Goal: Information Seeking & Learning: Find specific fact

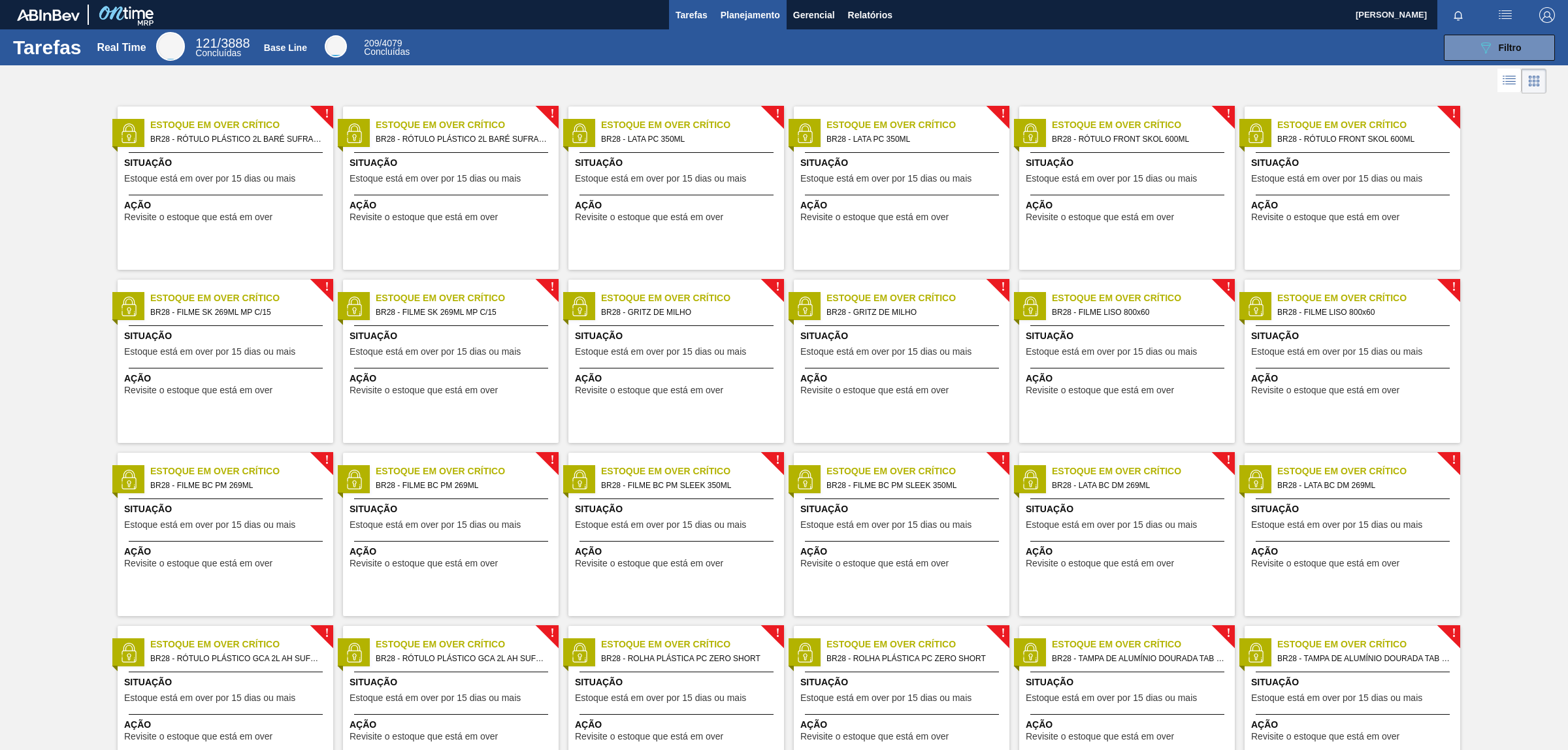
click at [758, 17] on span "Planejamento" at bounding box center [750, 15] width 60 height 16
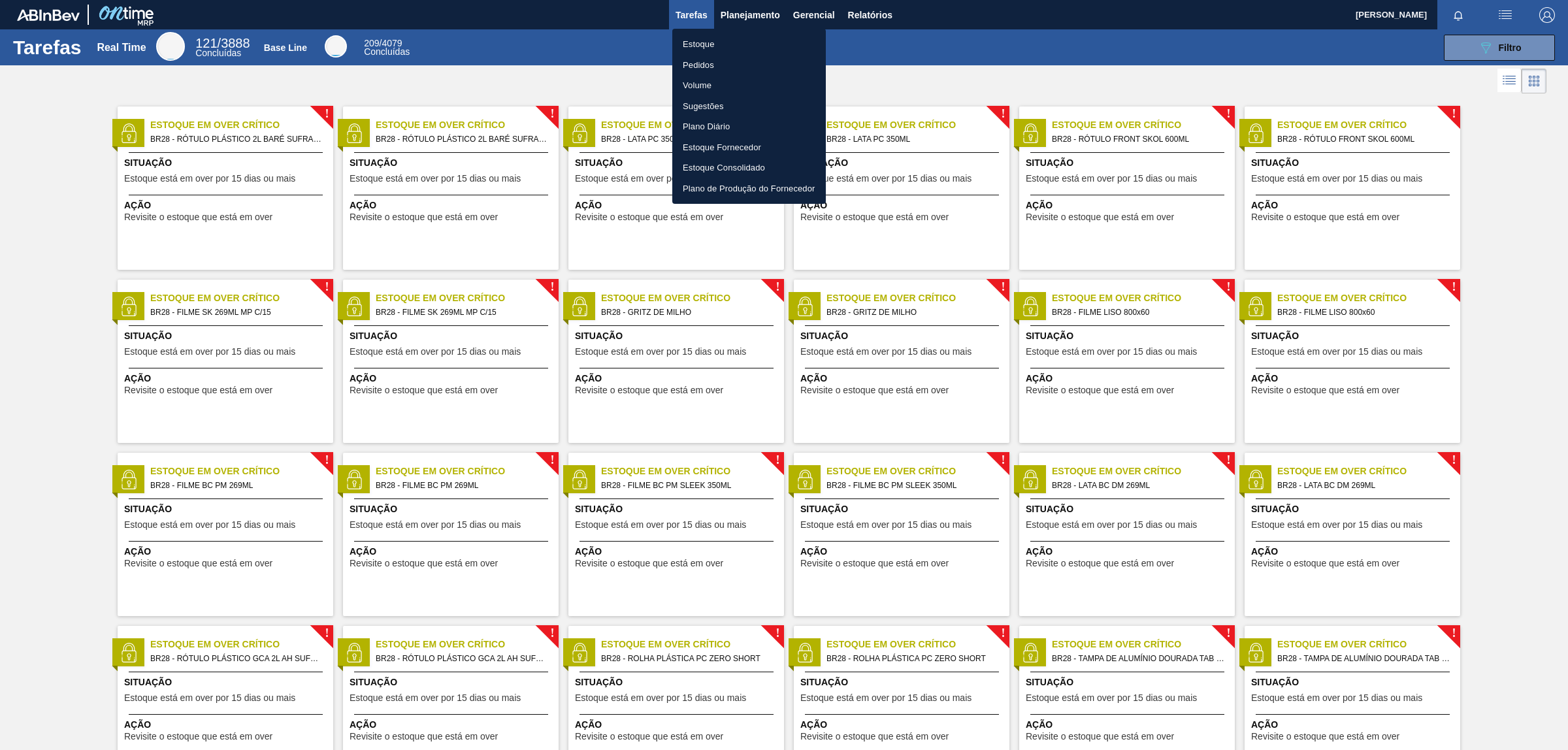
click at [727, 41] on li "Estoque" at bounding box center [749, 44] width 153 height 21
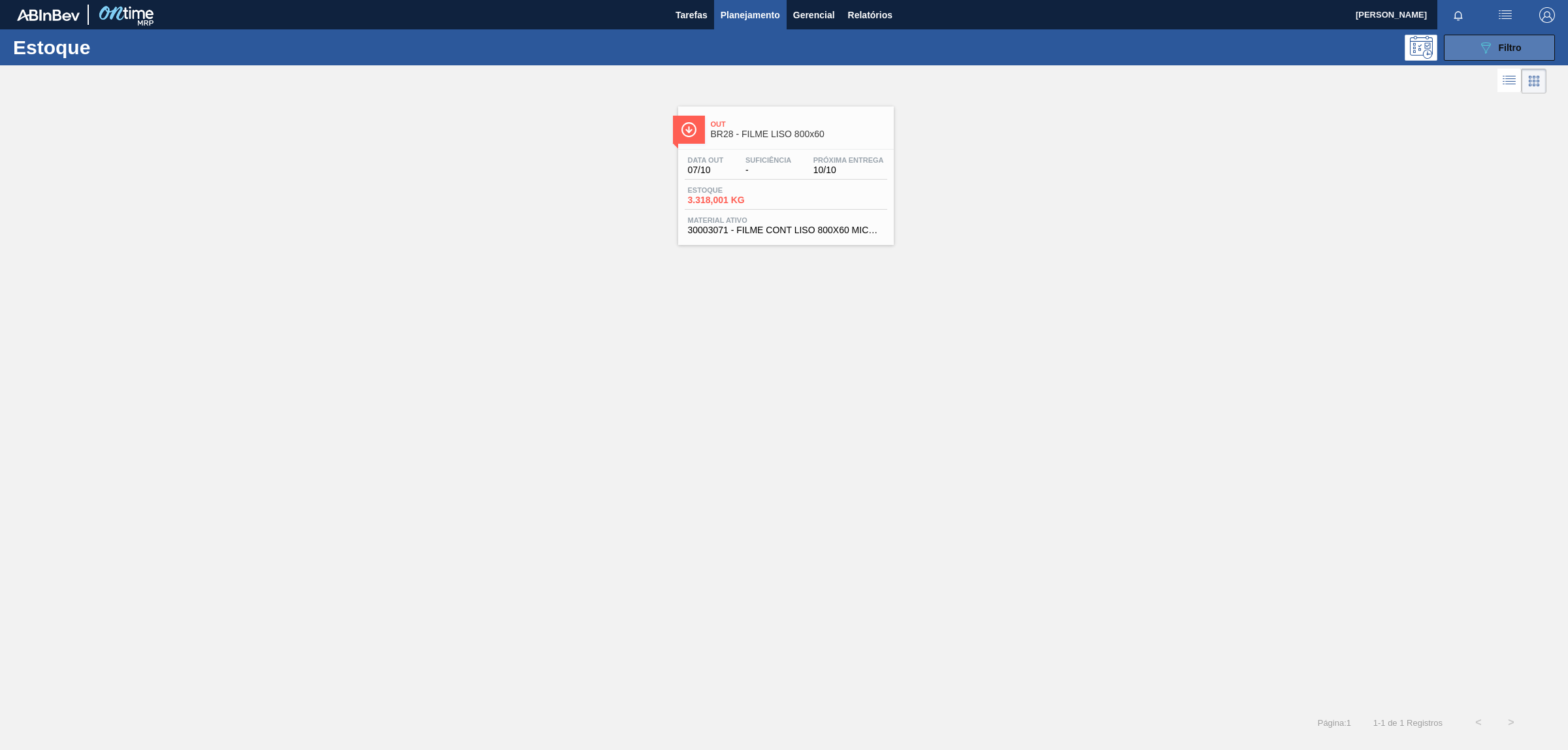
click at [1485, 56] on button "089F7B8B-B2A5-4AFE-B5C0-19BA573D28AC Filtro" at bounding box center [1499, 47] width 111 height 26
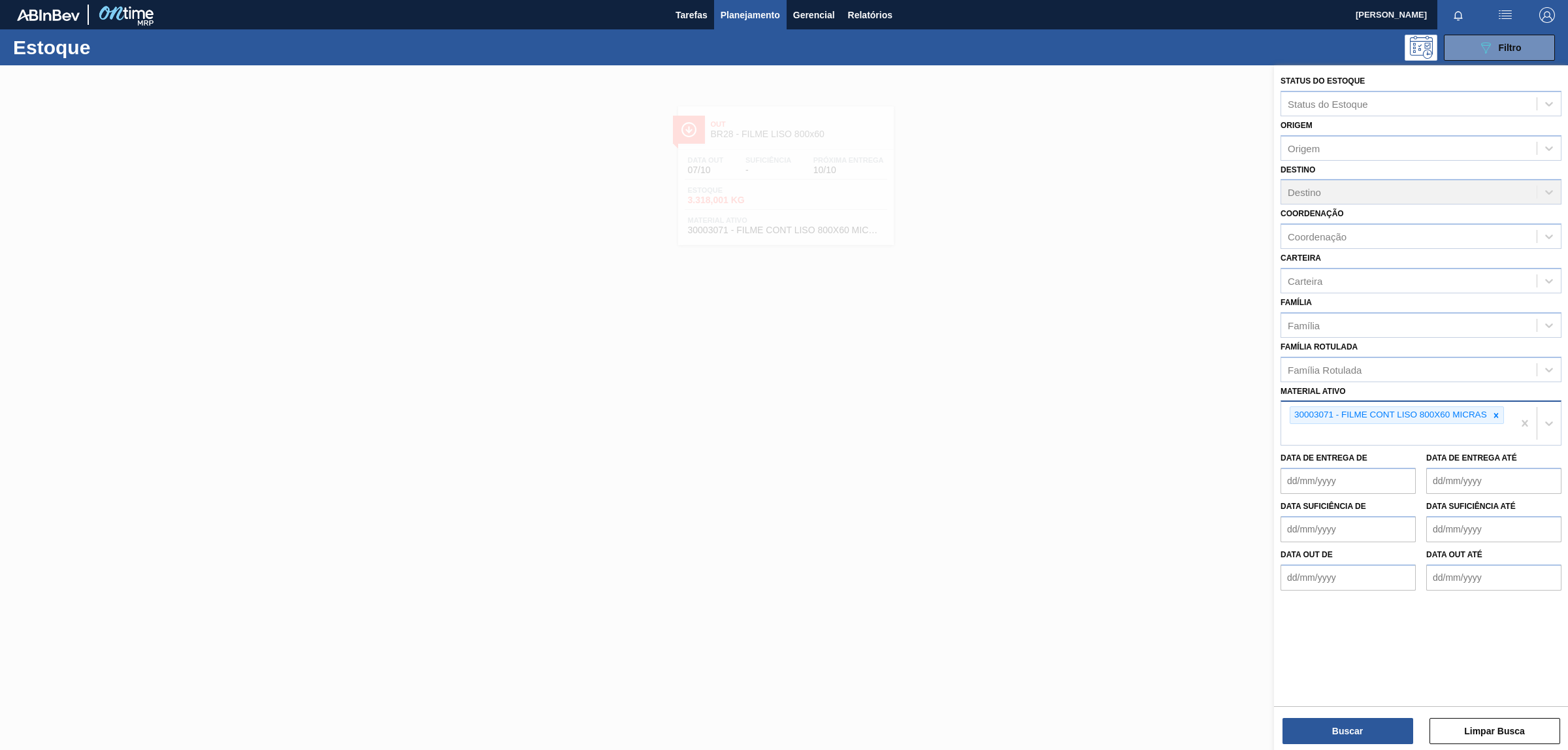
click at [1308, 430] on div "30003071 - FILME CONT LISO 800X60 MICRAS" at bounding box center [1398, 424] width 232 height 43
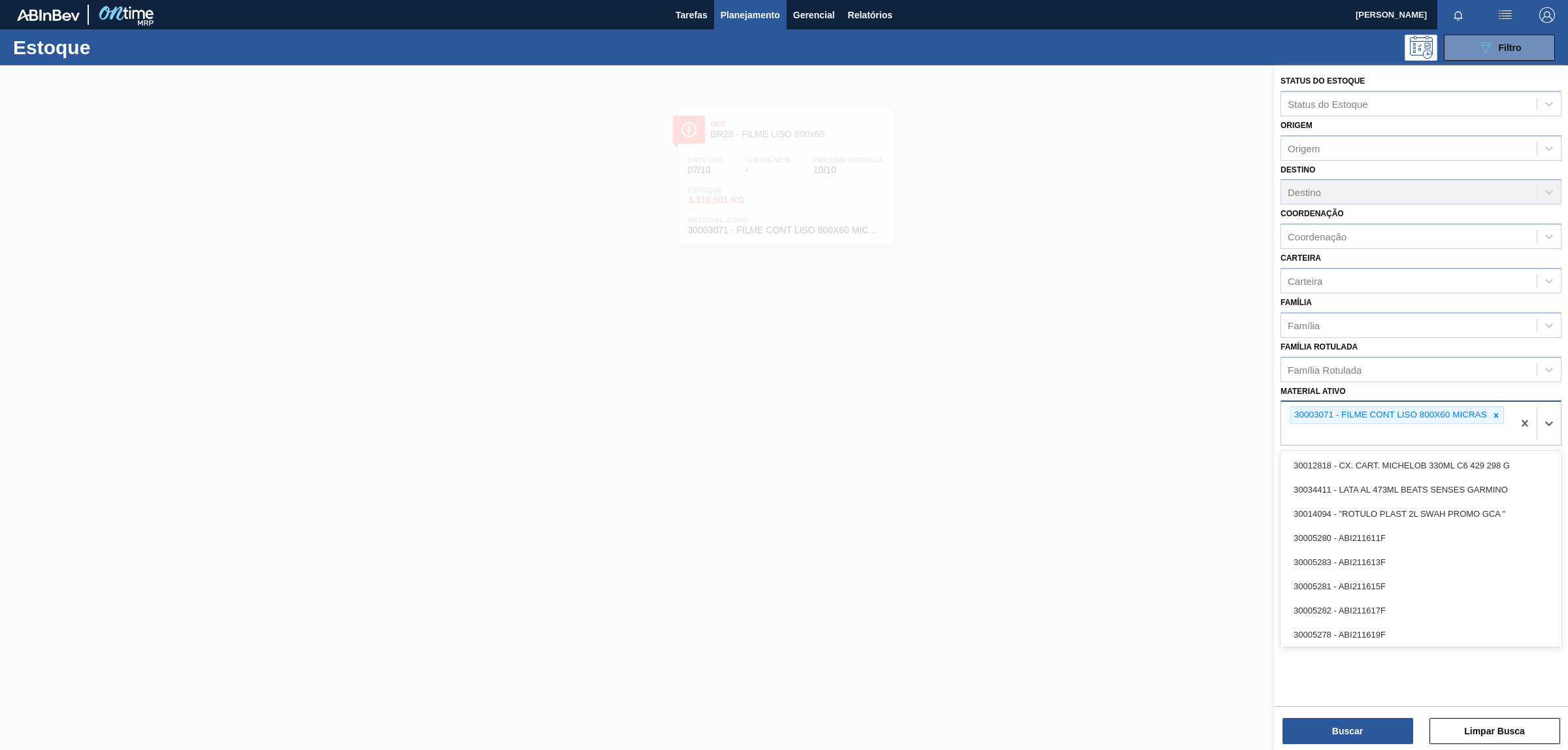
paste ativo "30012546"
type ativo "30012546"
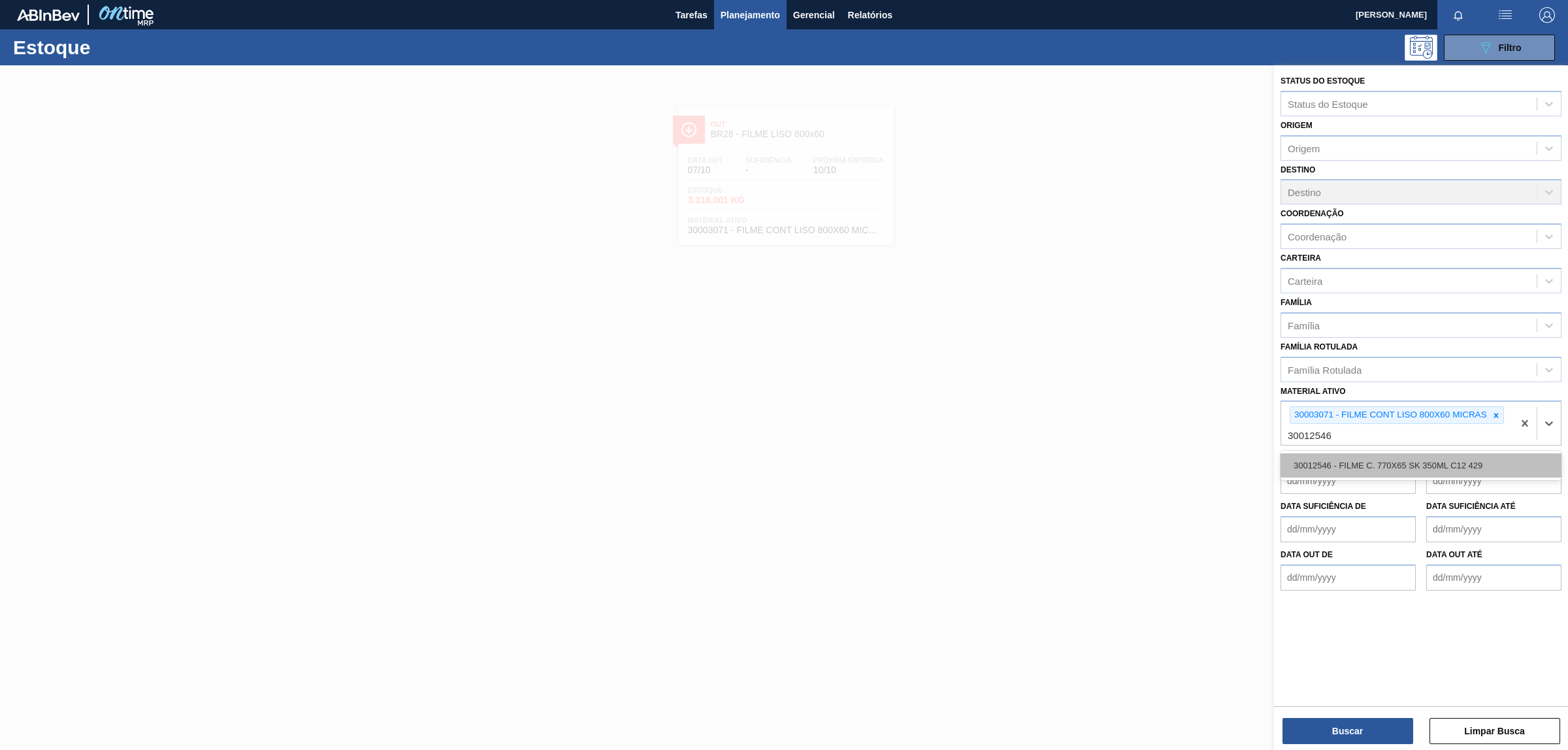
click at [1343, 462] on div "30012546 - FILME C. 770X65 SK 350ML C12 429" at bounding box center [1421, 465] width 281 height 24
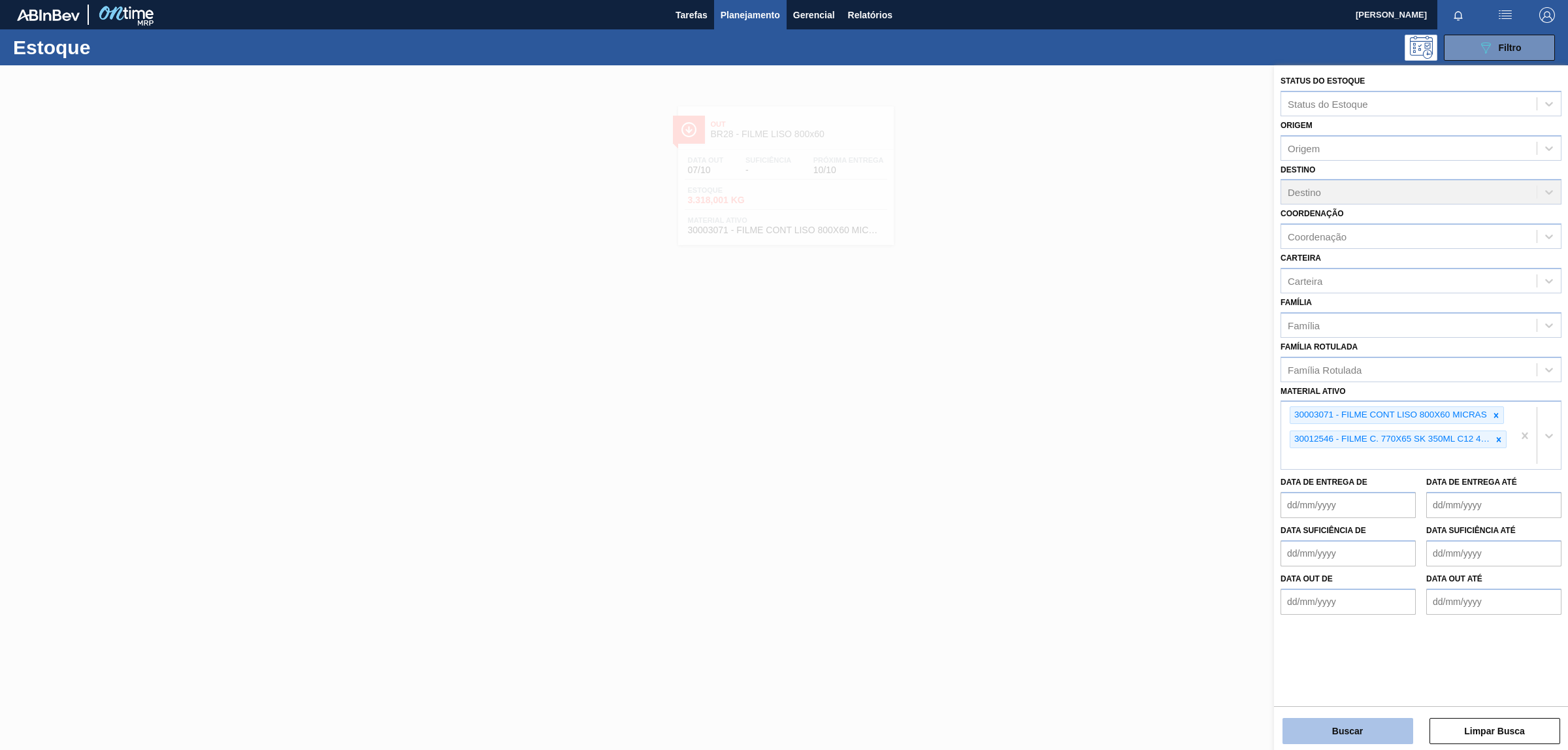
click at [1337, 729] on button "Buscar" at bounding box center [1348, 730] width 131 height 26
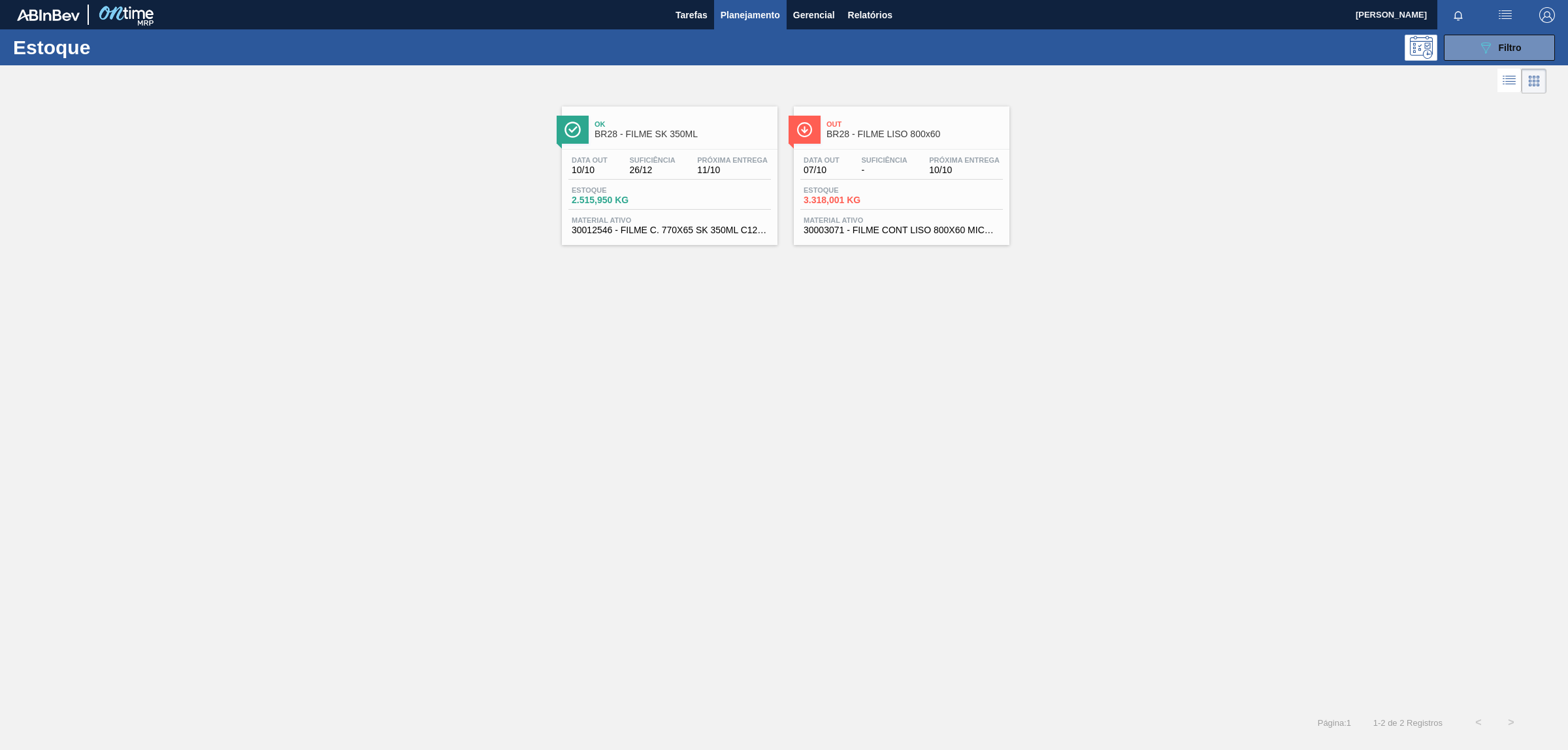
click at [677, 206] on div "Estoque 2.515,950 KG" at bounding box center [669, 198] width 202 height 23
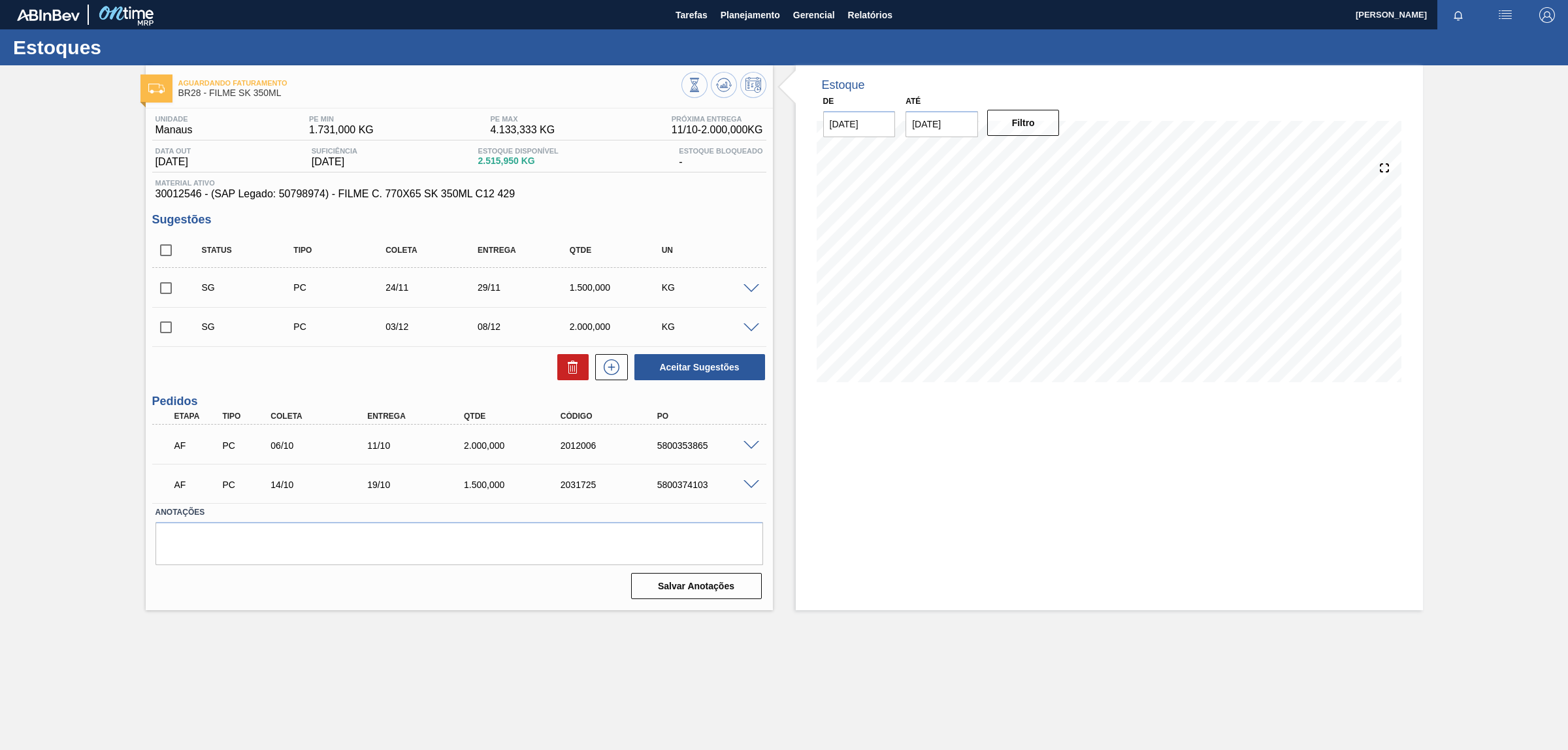
click at [873, 499] on div "Estoque De [DATE] Até [DATE] Filtro" at bounding box center [1109, 337] width 627 height 545
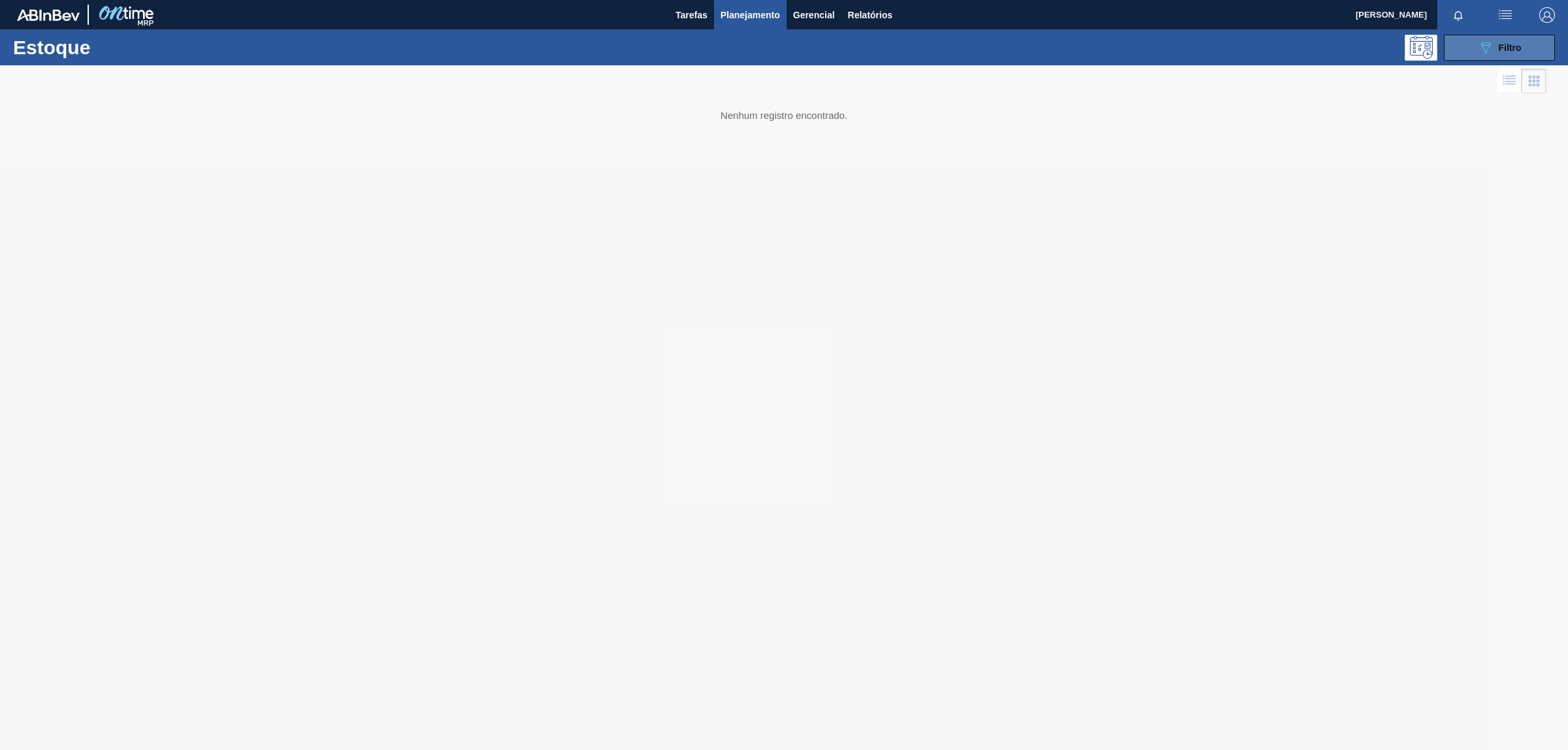
click at [1490, 54] on icon "089F7B8B-B2A5-4AFE-B5C0-19BA573D28AC" at bounding box center [1486, 48] width 16 height 16
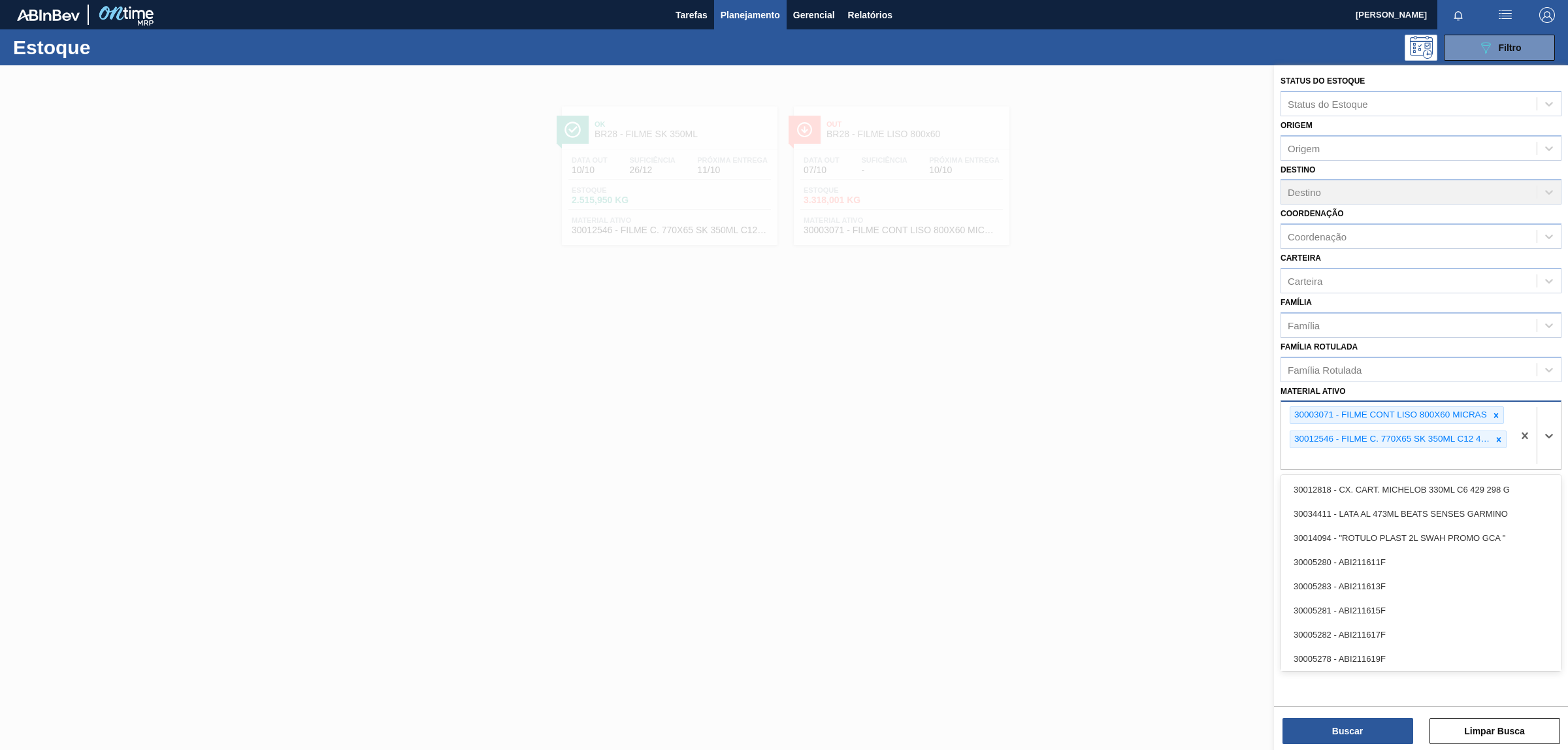
click at [1310, 452] on div "30003071 - FILME CONT LISO 800X60 MICRAS 30012546 - FILME C. 770X65 SK 350ML C1…" at bounding box center [1398, 435] width 232 height 67
paste ativo "30003623"
type ativo "30003623"
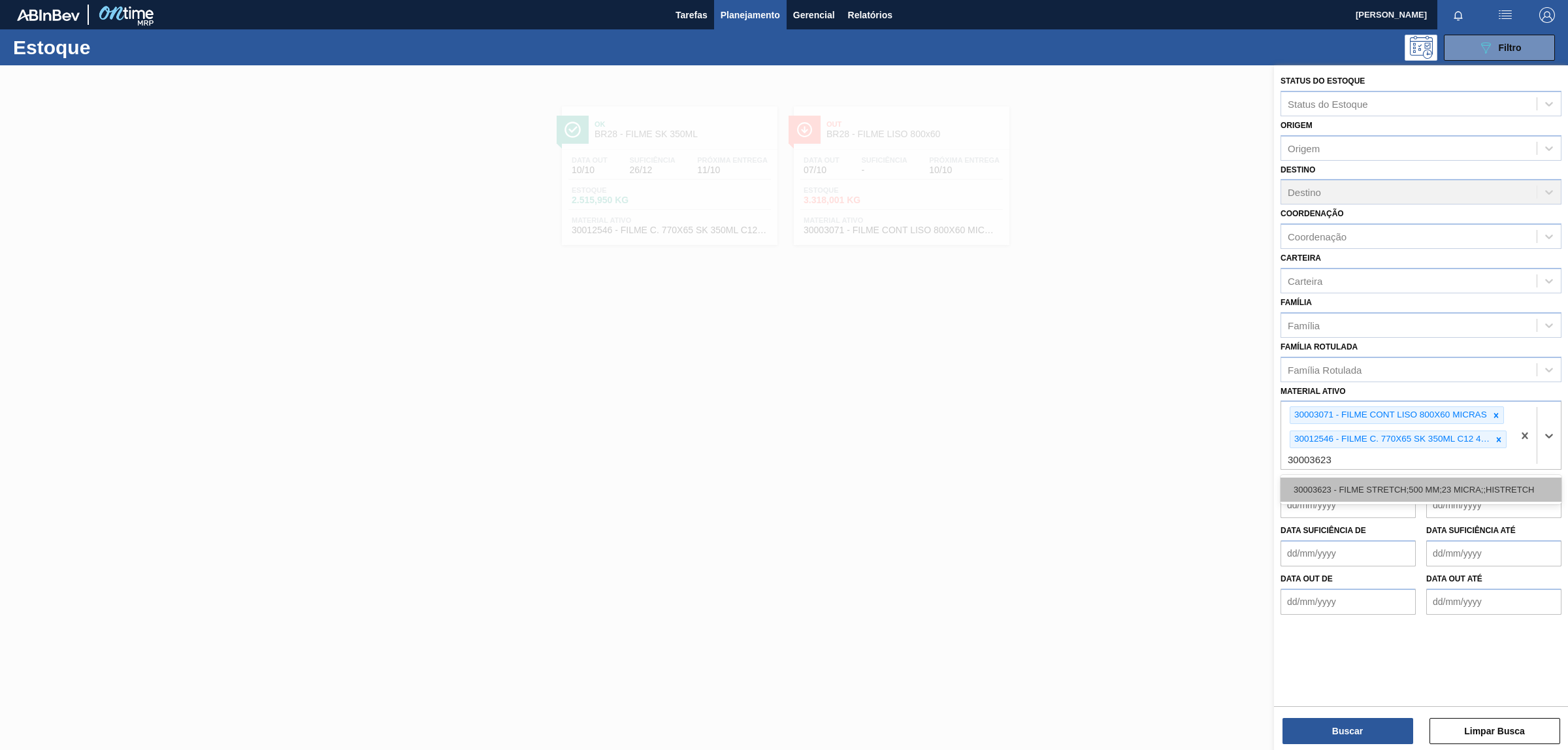
click at [1327, 489] on div "30003623 - FILME STRETCH;500 MM;23 MICRA;;HISTRETCH" at bounding box center [1421, 489] width 281 height 24
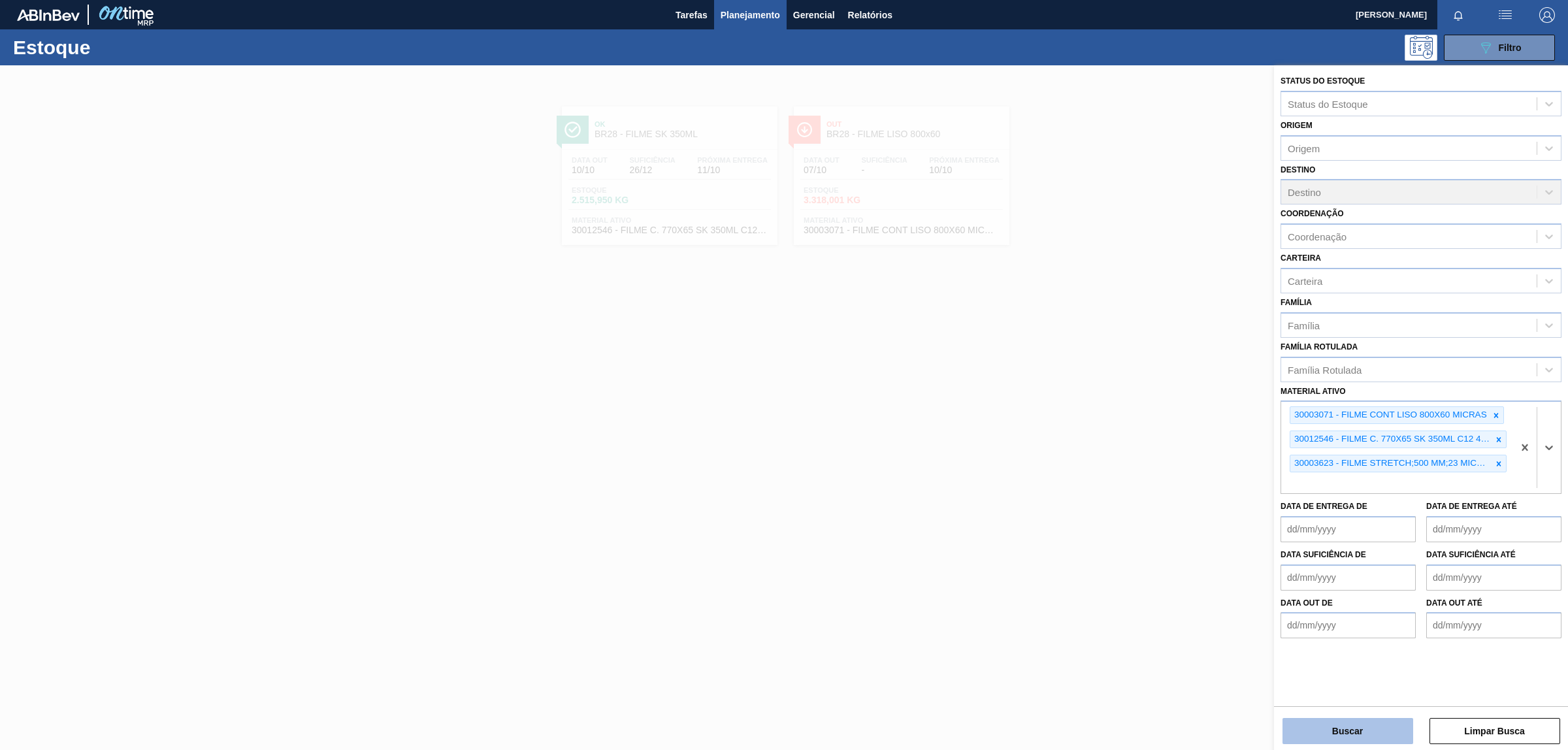
click at [1347, 739] on button "Buscar" at bounding box center [1348, 730] width 131 height 26
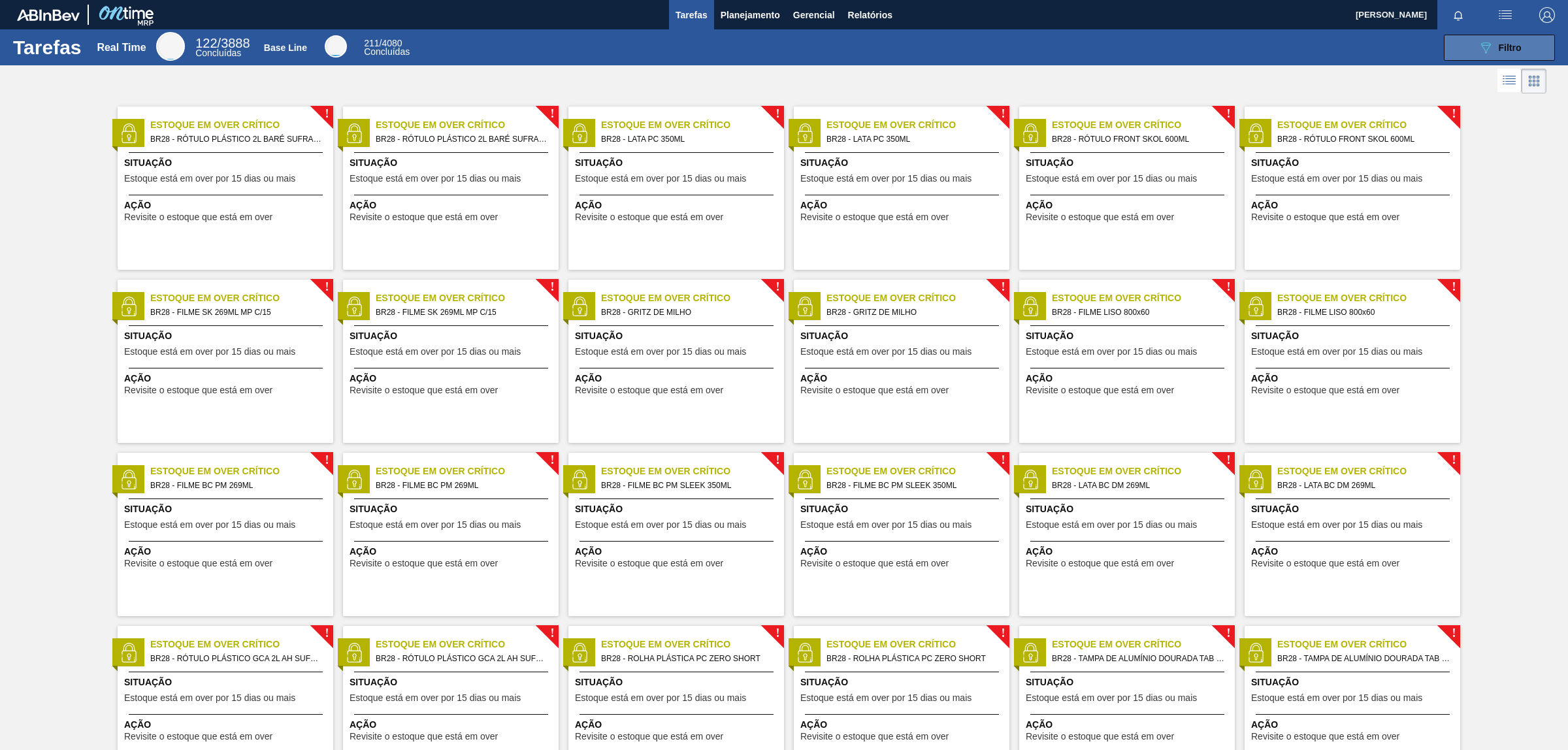
click at [1455, 50] on button "089F7B8B-B2A5-4AFE-B5C0-19BA573D28AC Filtro" at bounding box center [1499, 47] width 111 height 26
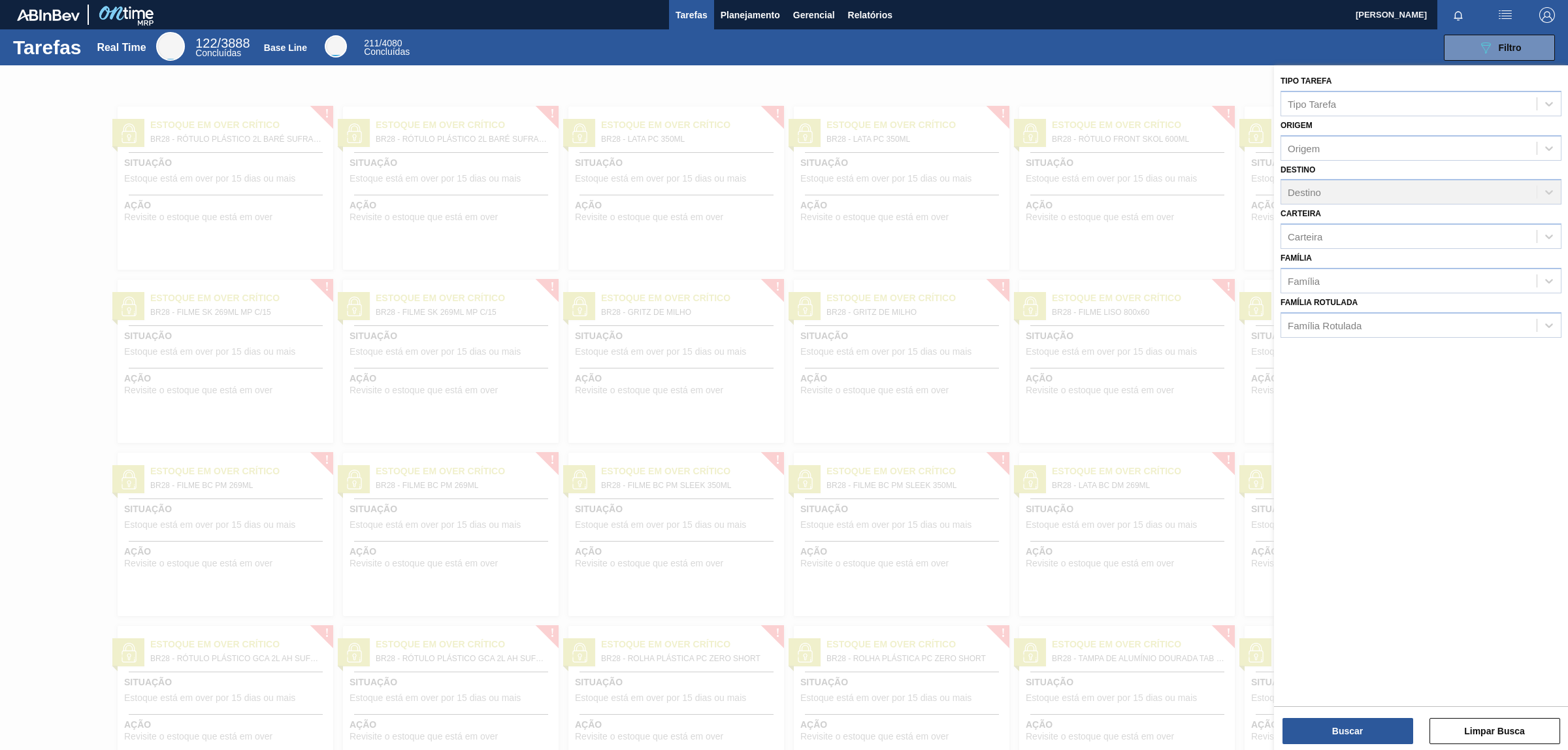
click at [814, 36] on div "089F7B8B-B2A5-4AFE-B5C0-19BA573D28AC Filtro" at bounding box center [990, 47] width 1143 height 26
click at [747, 21] on span "Planejamento" at bounding box center [750, 15] width 60 height 16
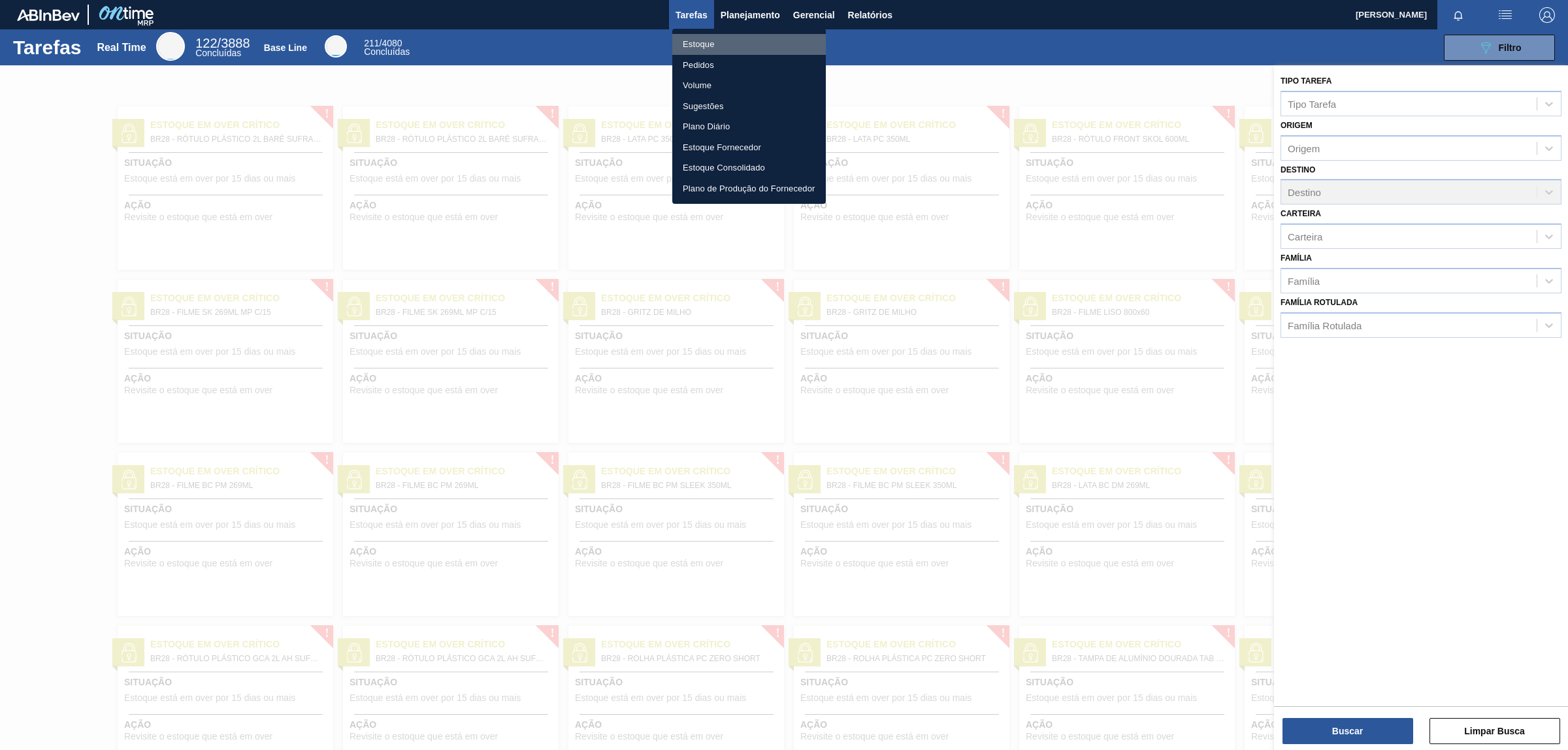
click at [716, 37] on li "Estoque" at bounding box center [749, 44] width 153 height 21
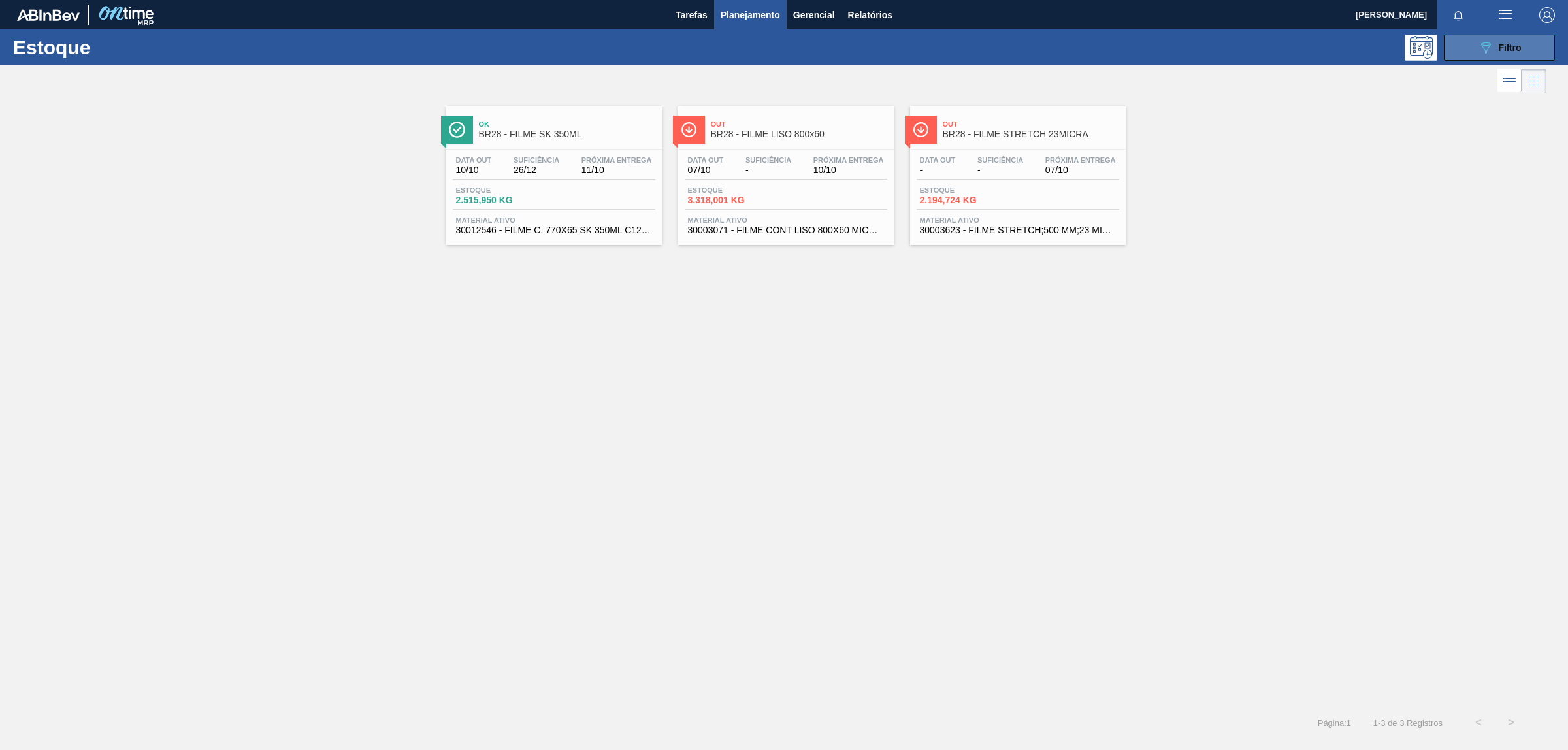
click at [1490, 53] on icon "089F7B8B-B2A5-4AFE-B5C0-19BA573D28AC" at bounding box center [1486, 48] width 16 height 16
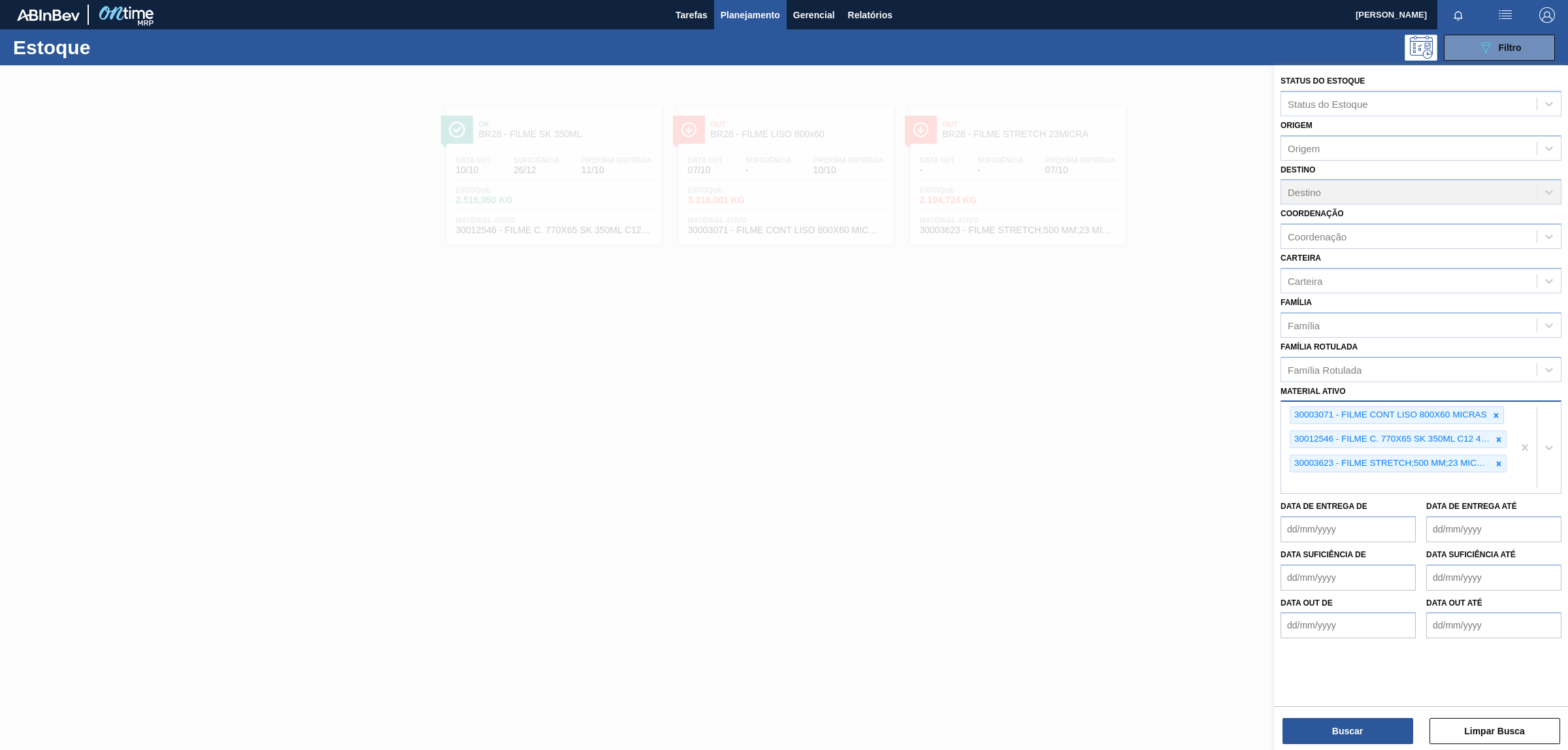
click at [1336, 477] on div "30003071 - FILME CONT LISO 800X60 MICRAS 30012546 - FILME C. 770X65 SK 350ML C1…" at bounding box center [1398, 448] width 232 height 92
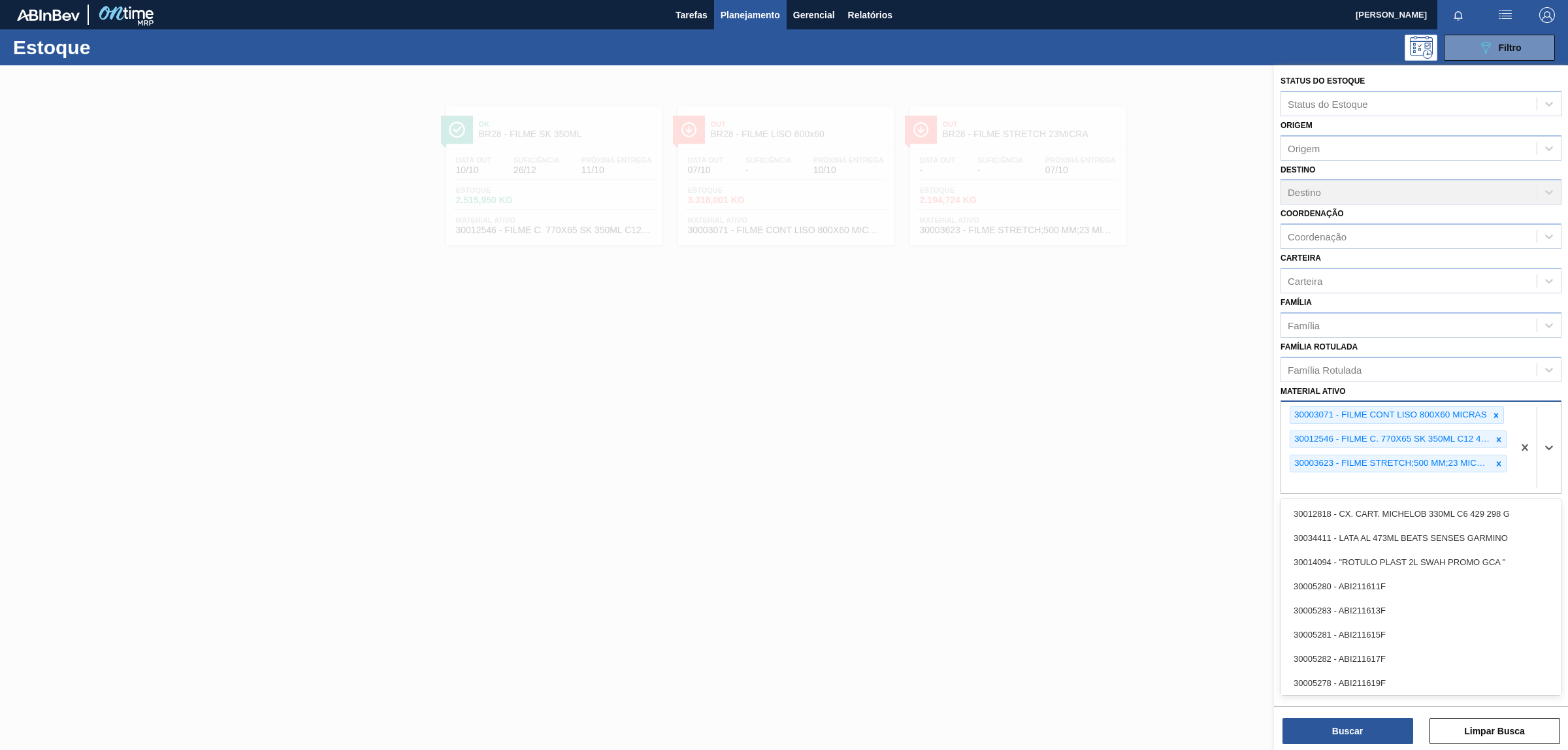
paste ativo "30012598"
type ativo "30012598"
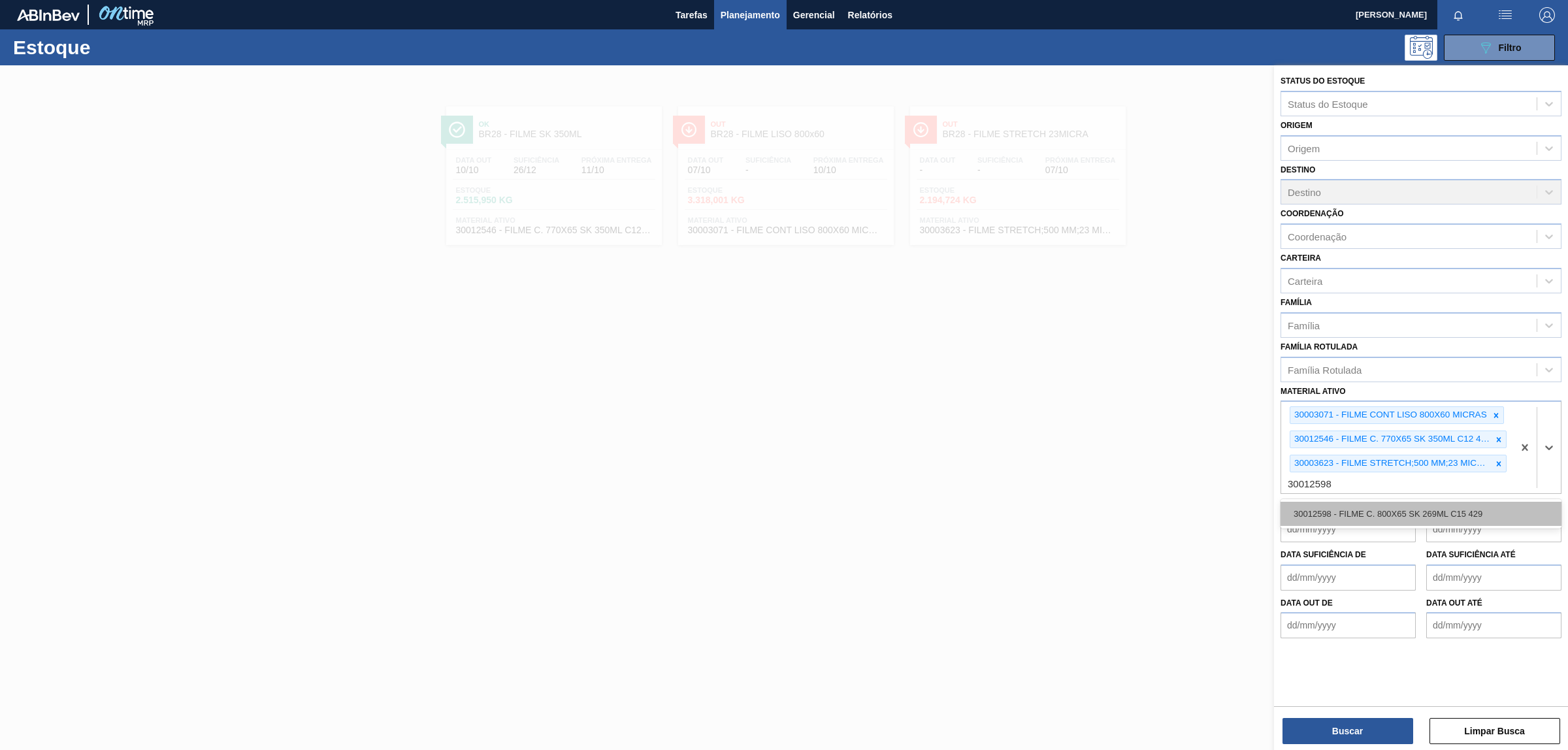
click at [1349, 507] on div "30012598 - FILME C. 800X65 SK 269ML C15 429" at bounding box center [1421, 514] width 281 height 24
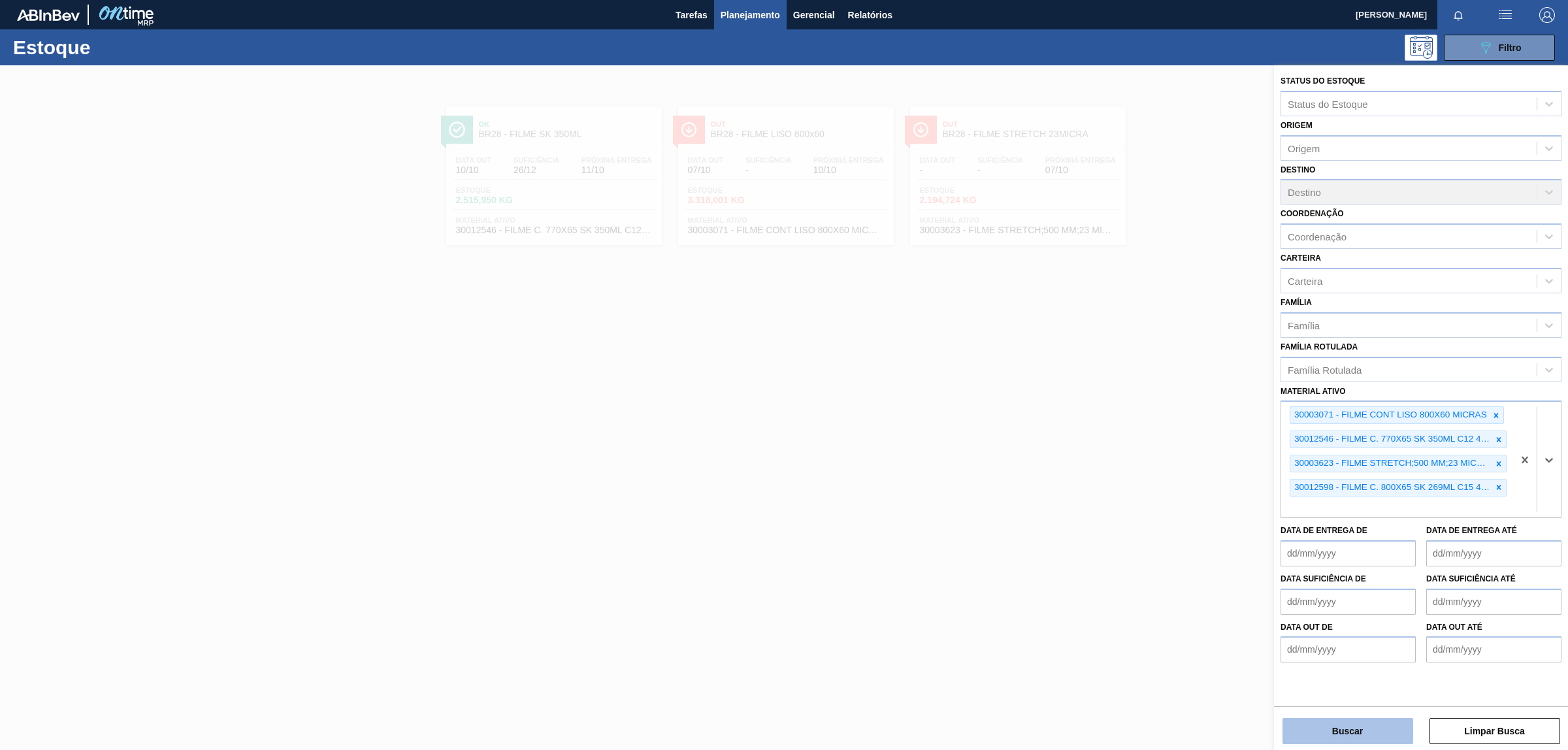
click at [1360, 734] on button "Buscar" at bounding box center [1348, 730] width 131 height 26
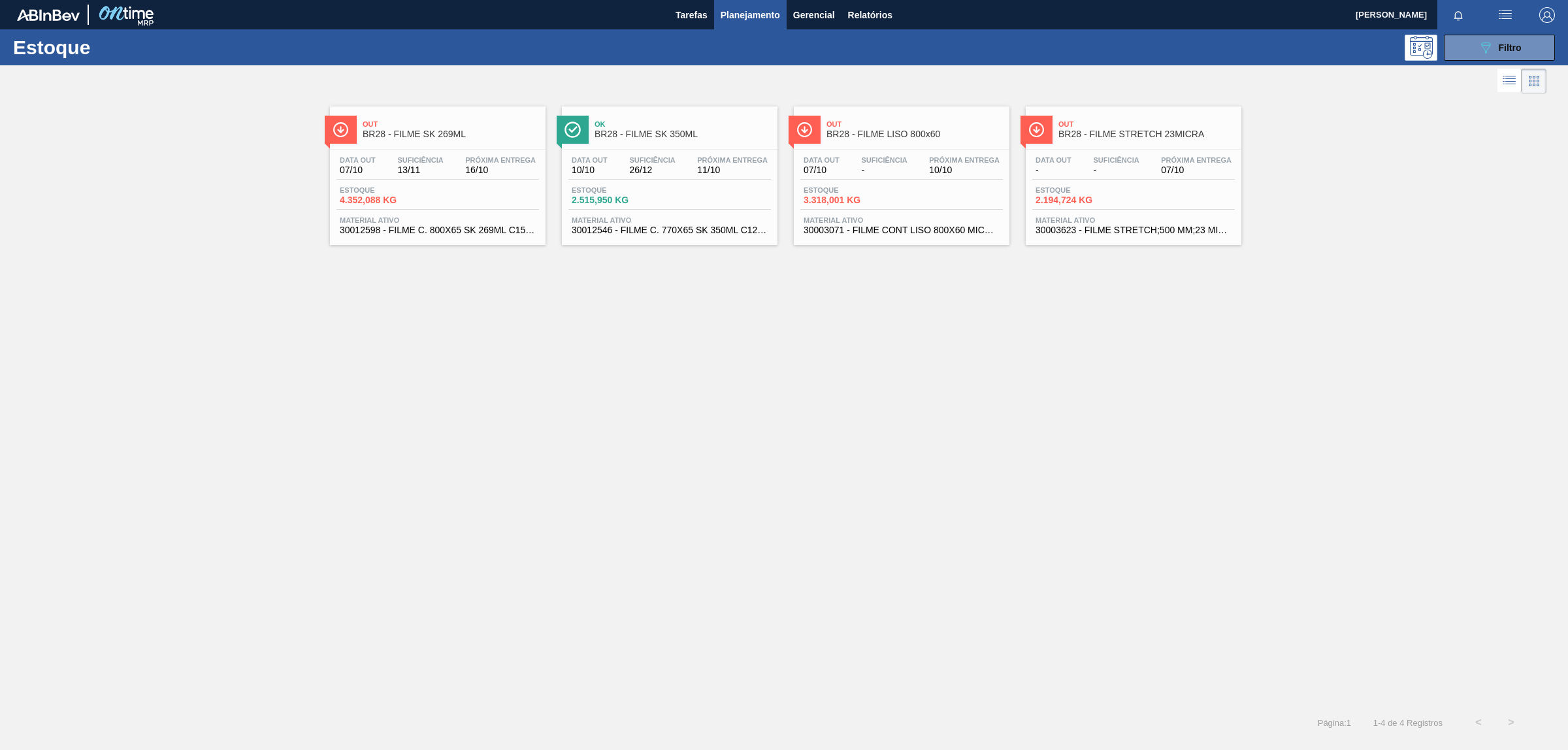
click at [456, 189] on div "Estoque 4.352,088 KG" at bounding box center [437, 198] width 202 height 23
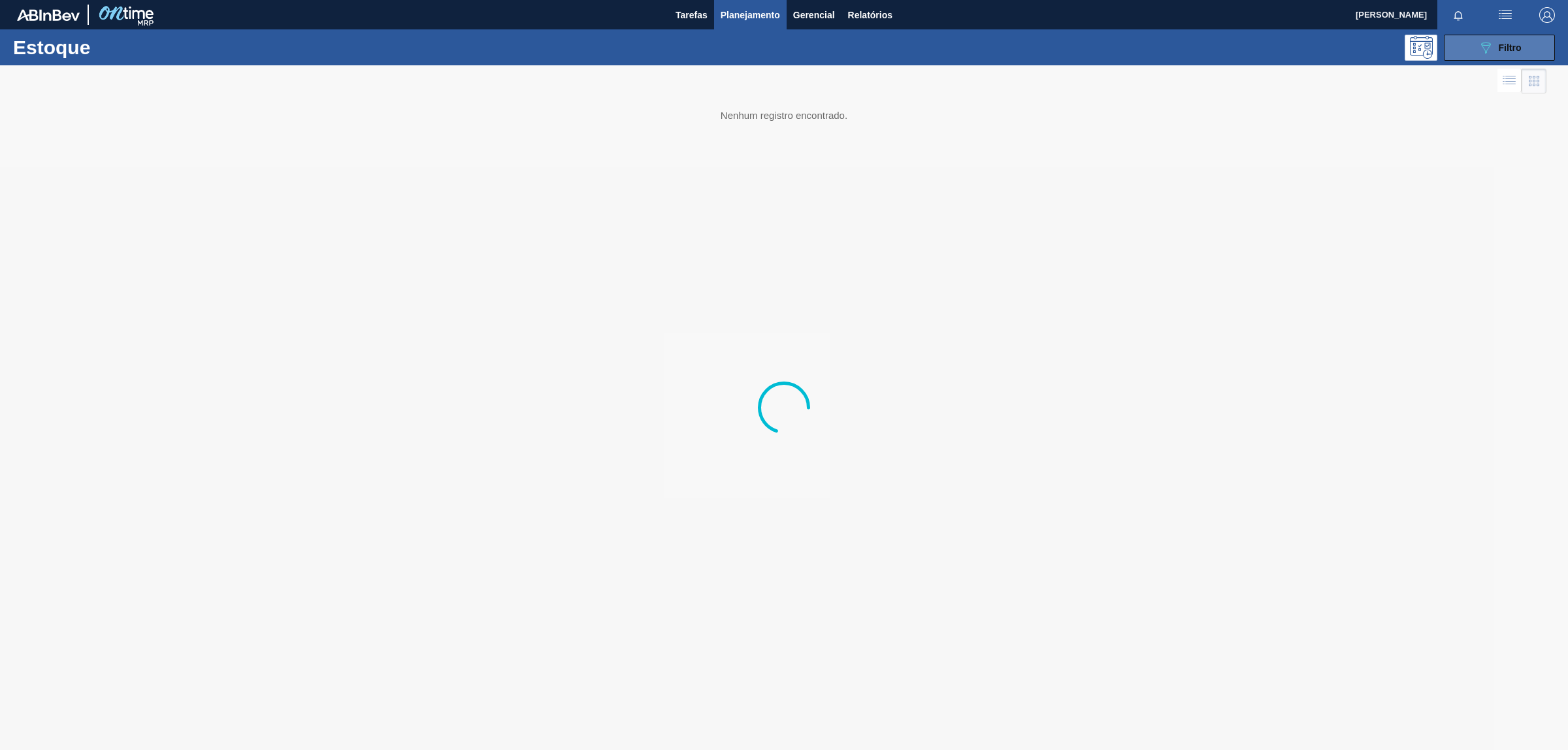
click at [1487, 53] on icon "089F7B8B-B2A5-4AFE-B5C0-19BA573D28AC" at bounding box center [1486, 48] width 16 height 16
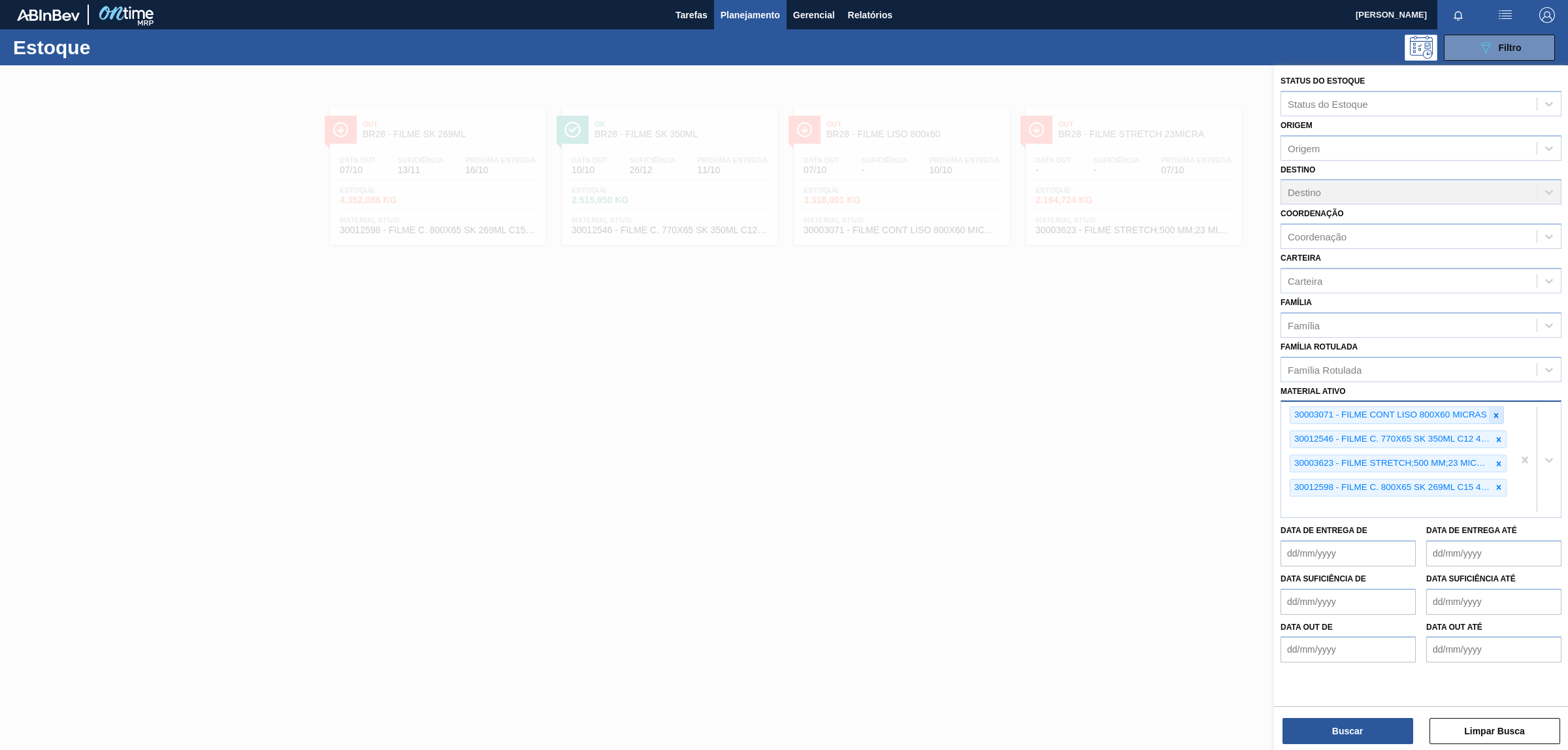
click at [1491, 412] on icon at bounding box center [1496, 416] width 9 height 9
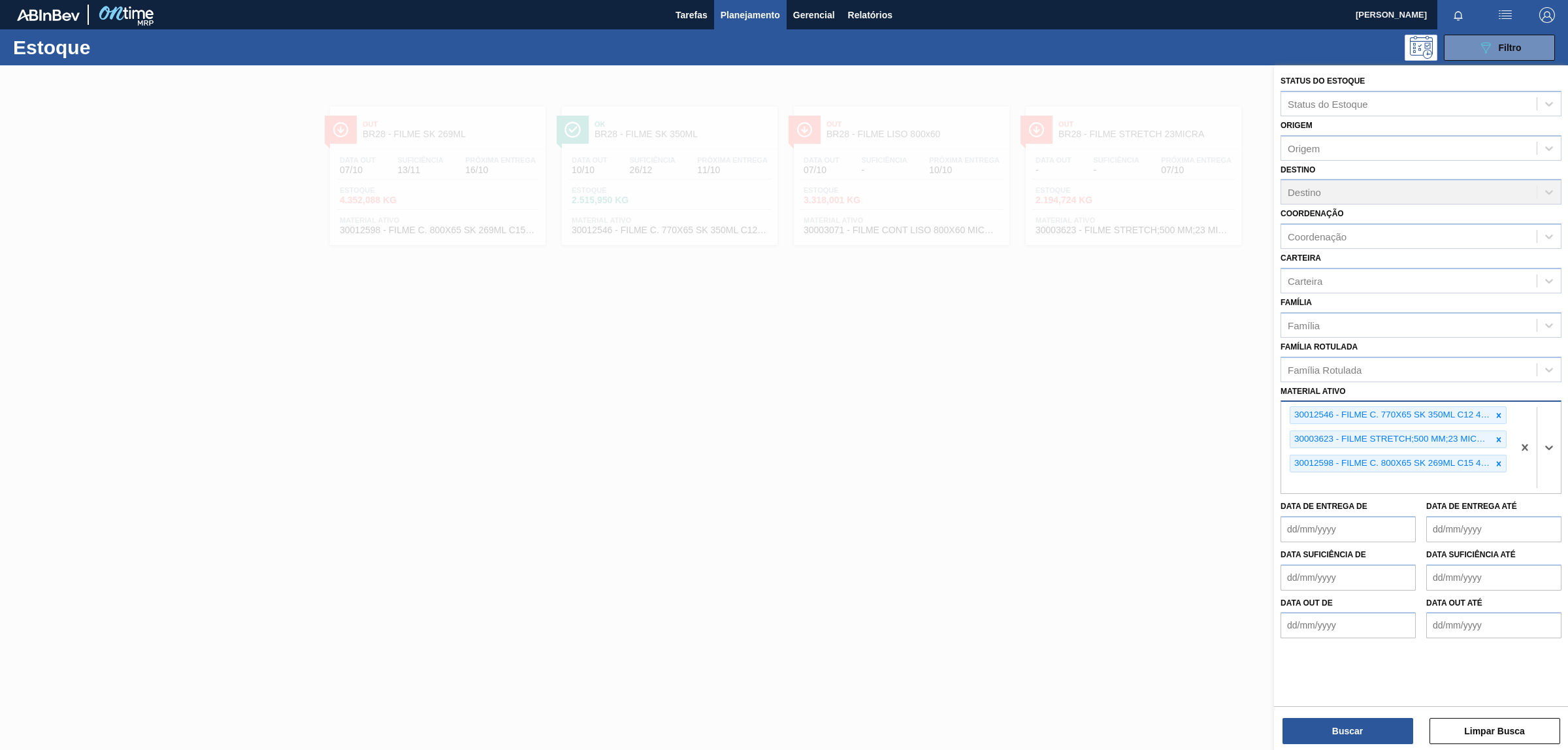
click at [1491, 412] on div at bounding box center [1498, 415] width 14 height 16
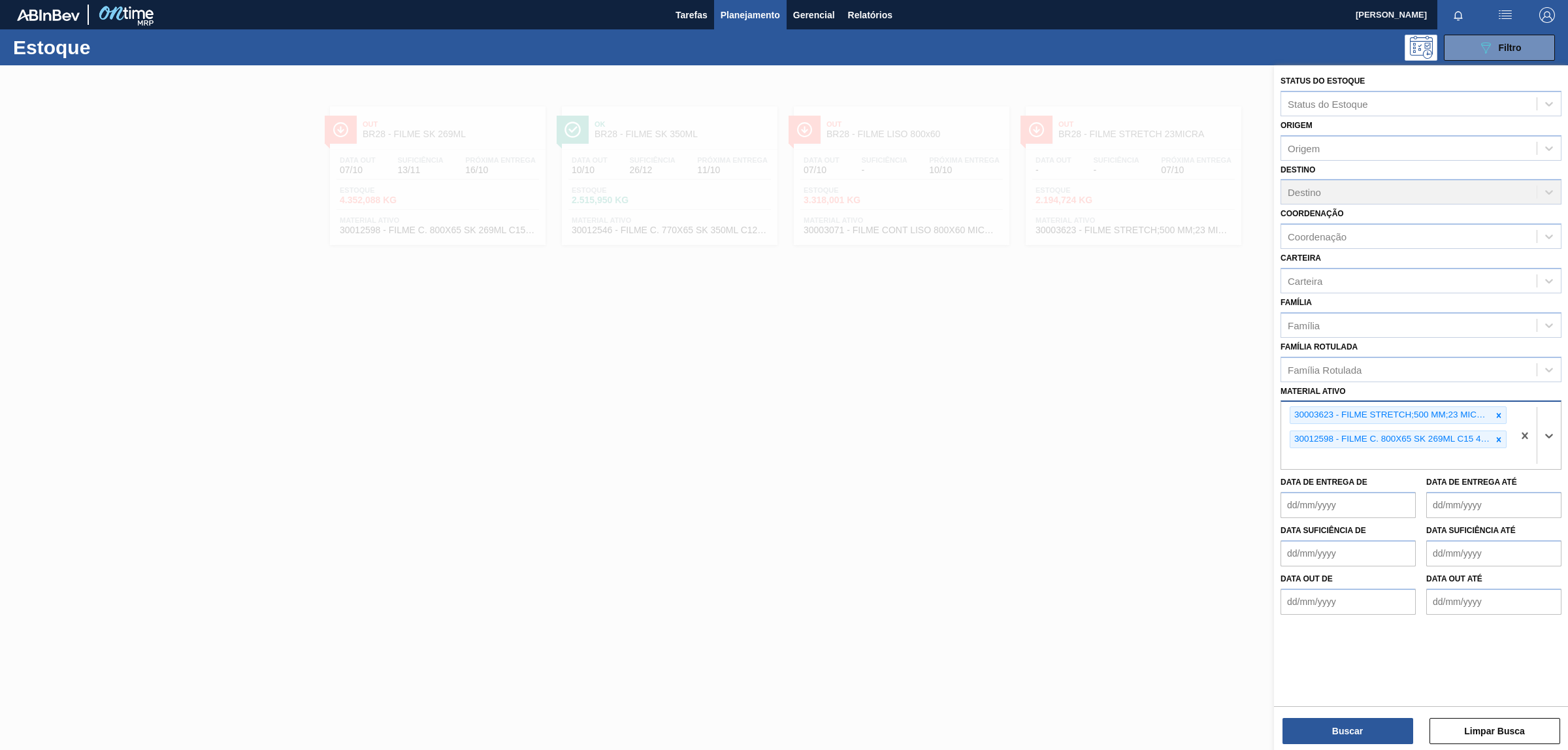
click at [1491, 412] on div at bounding box center [1498, 415] width 14 height 16
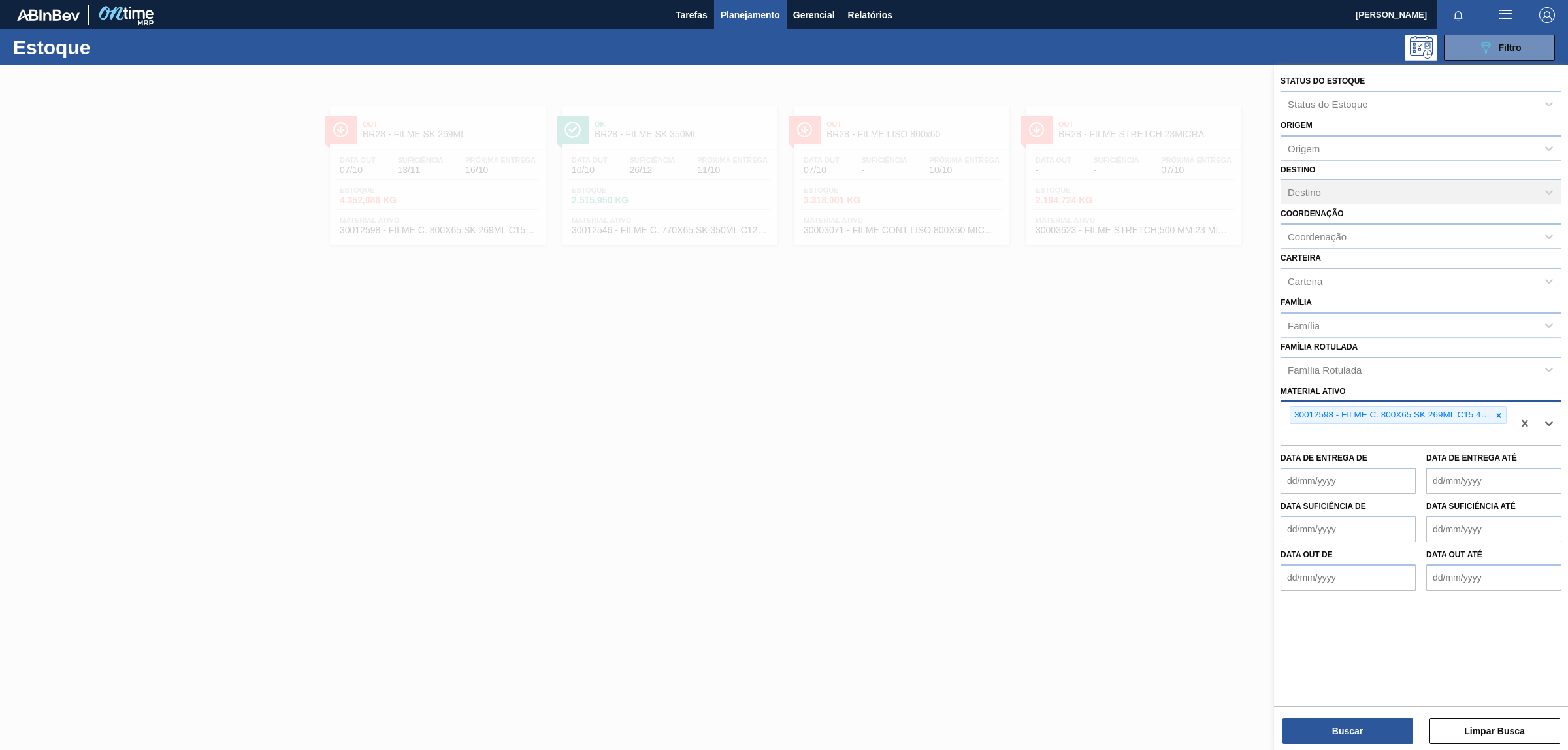
click at [1491, 412] on div at bounding box center [1498, 415] width 14 height 16
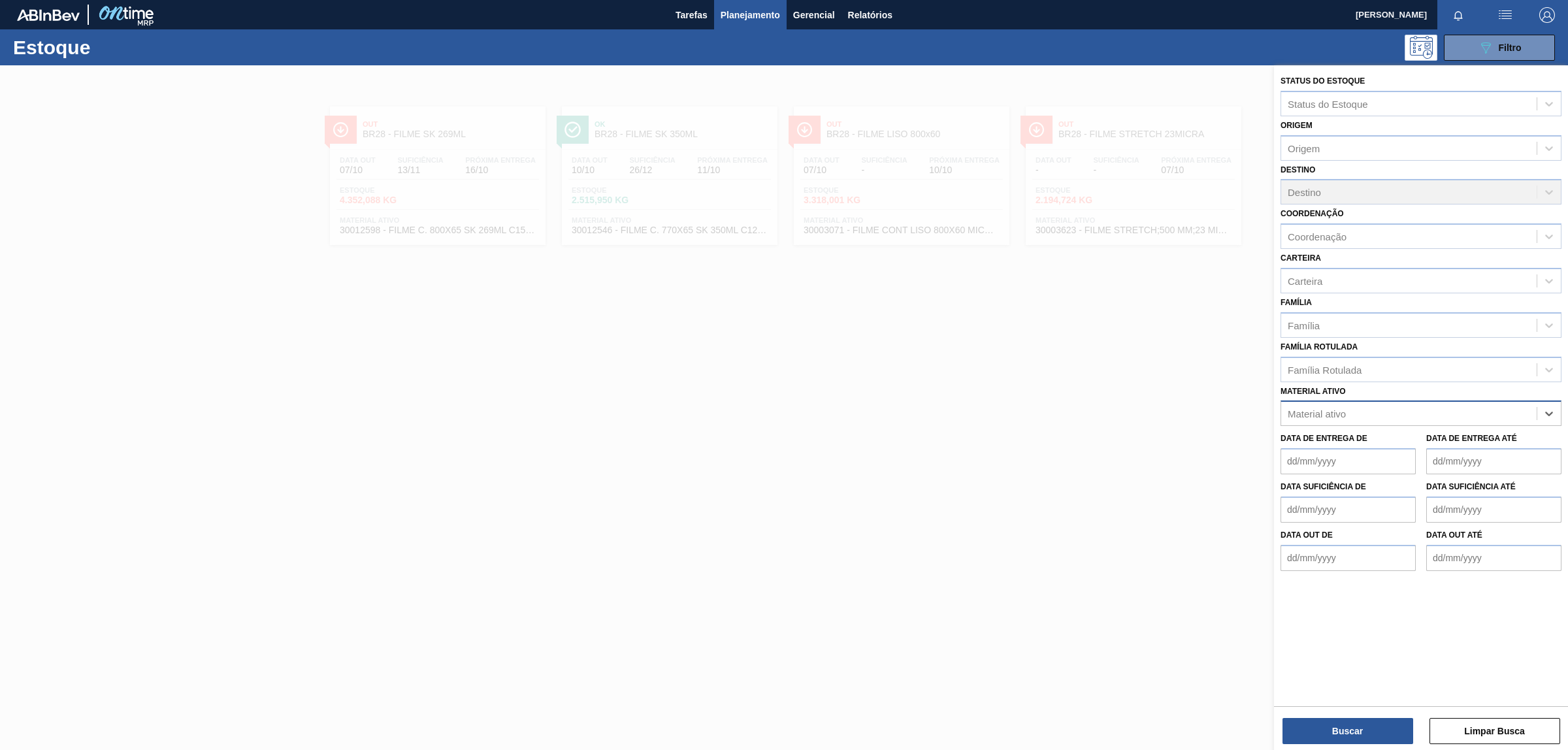
click at [1491, 412] on div "Material ativo" at bounding box center [1409, 413] width 255 height 19
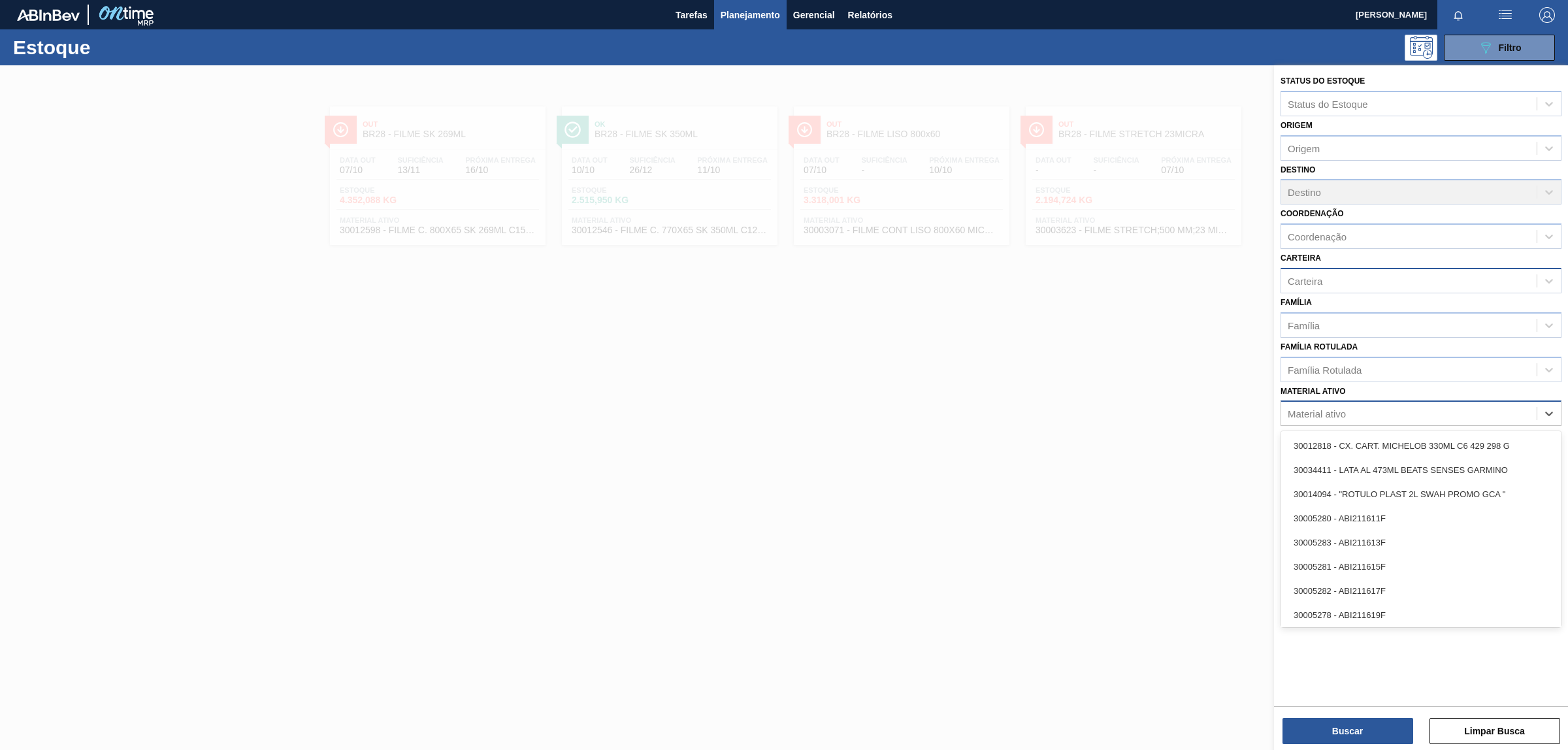
click at [1376, 272] on div "Carteira" at bounding box center [1409, 280] width 255 height 19
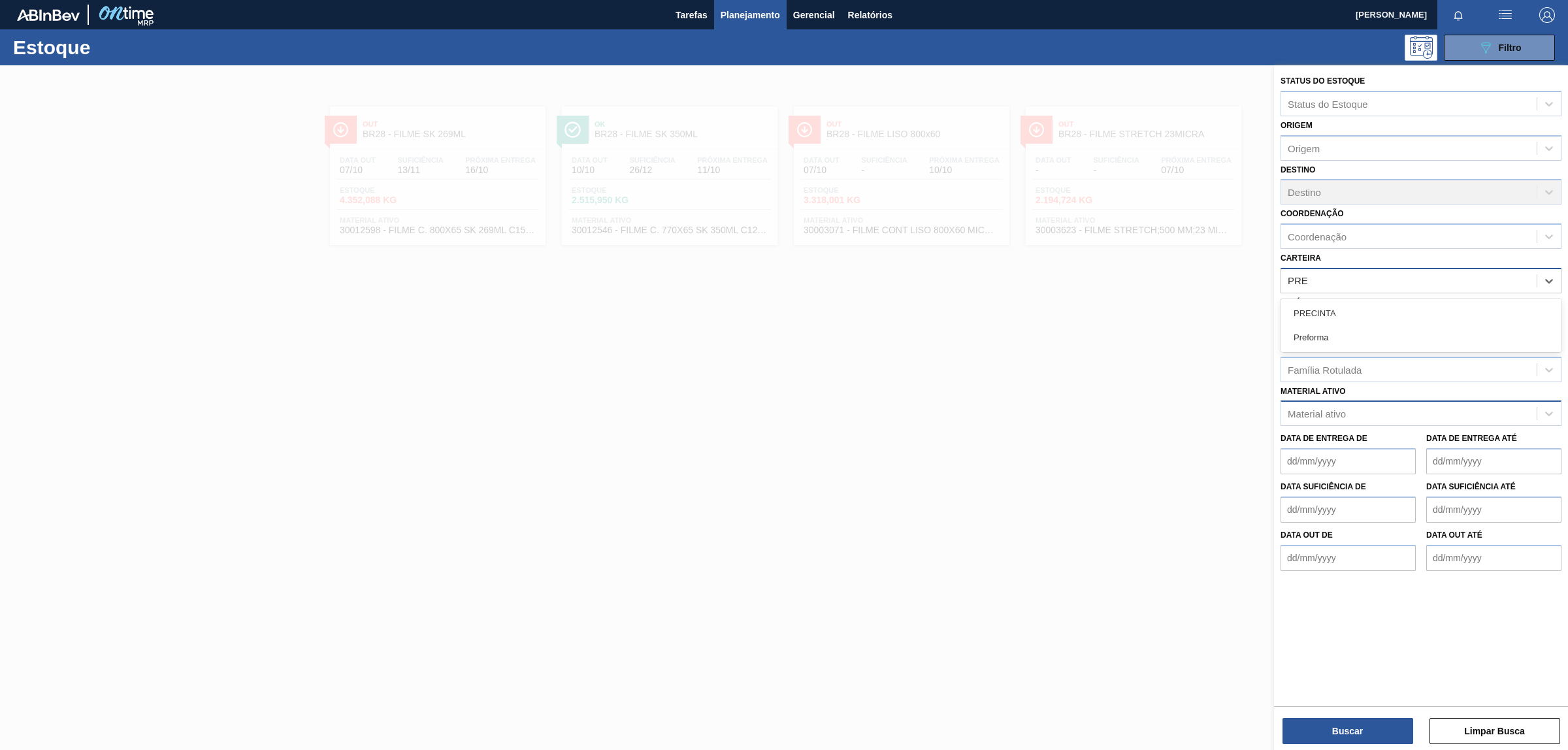
type input "PREF"
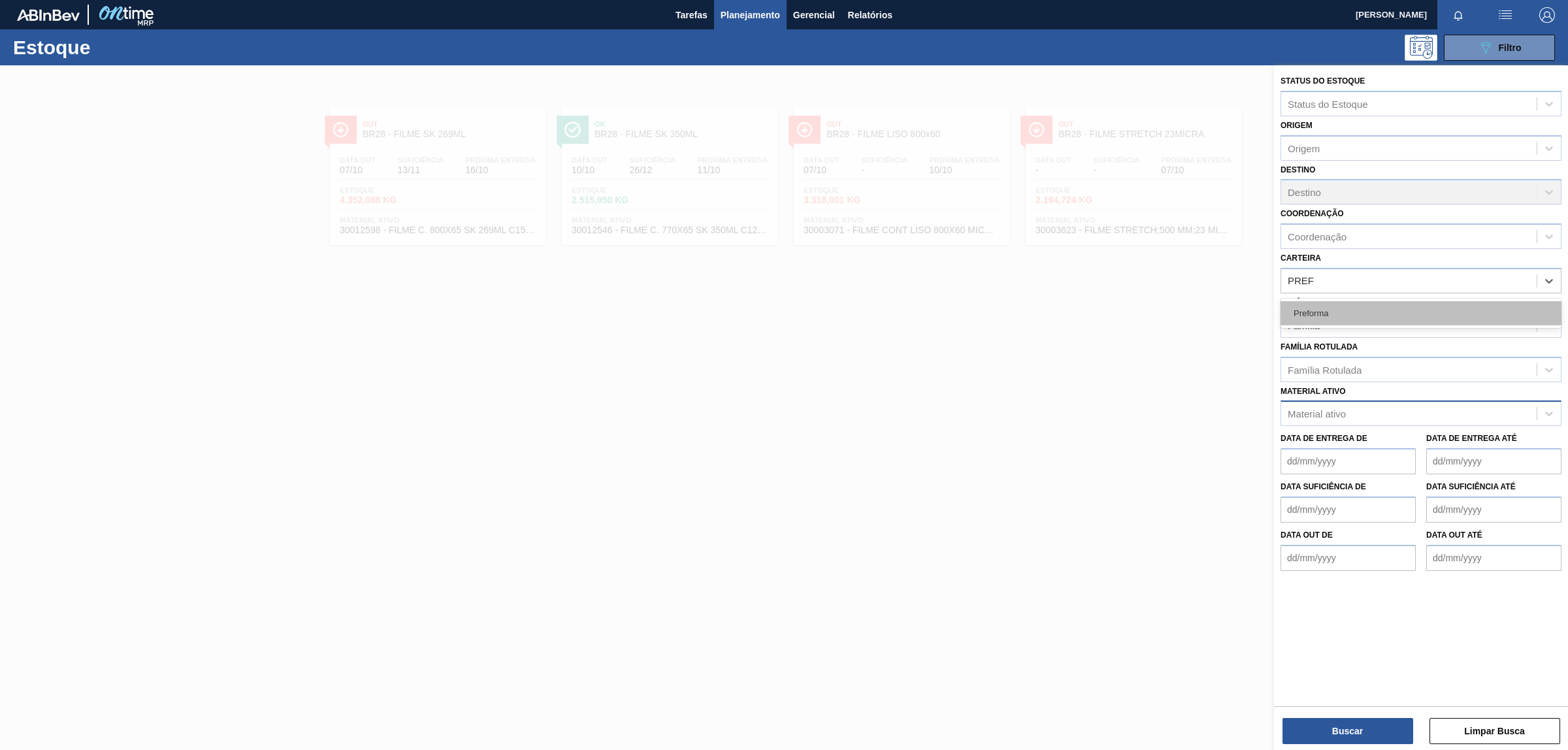
click at [1357, 311] on div "Preforma" at bounding box center [1421, 313] width 281 height 24
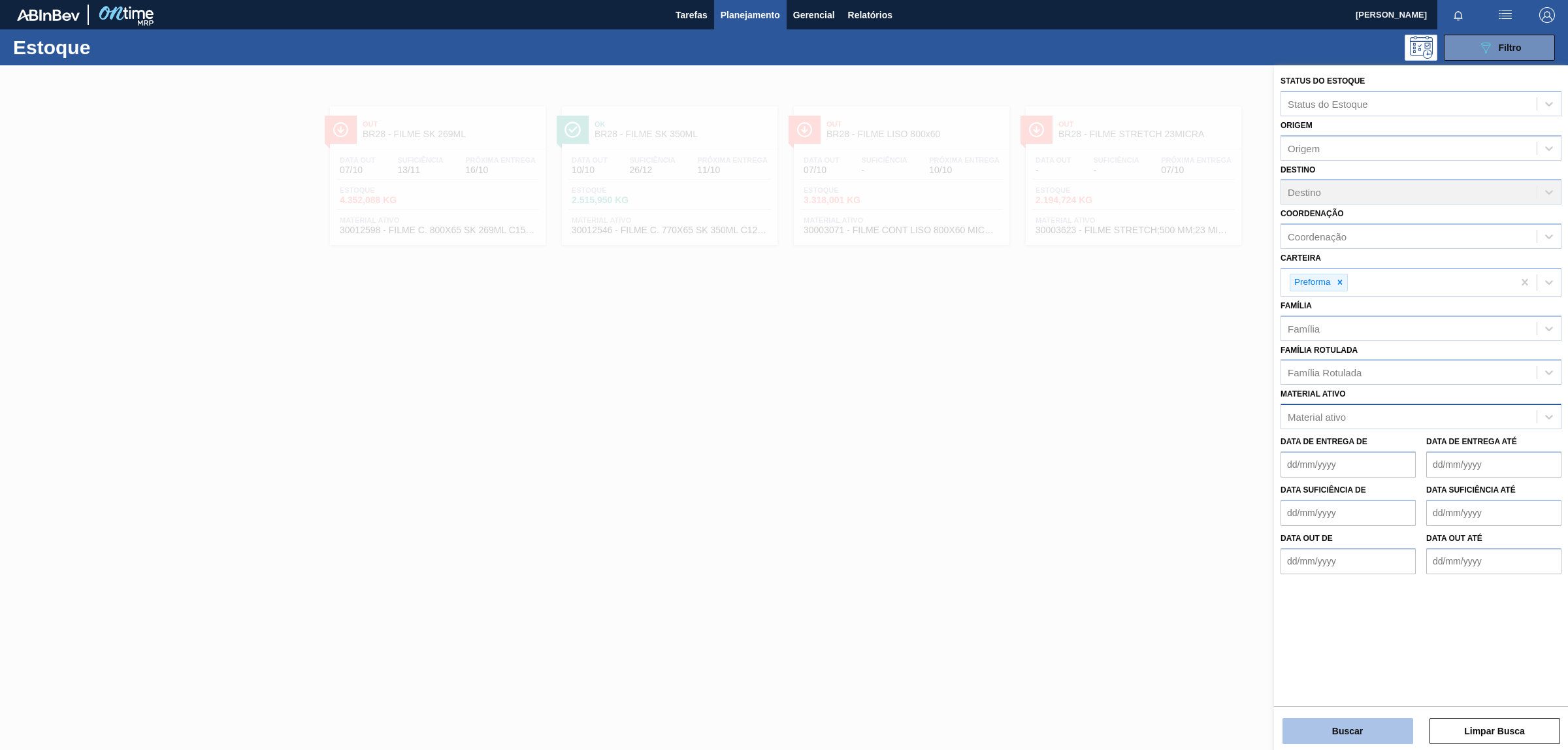
click at [1334, 739] on button "Buscar" at bounding box center [1348, 730] width 131 height 26
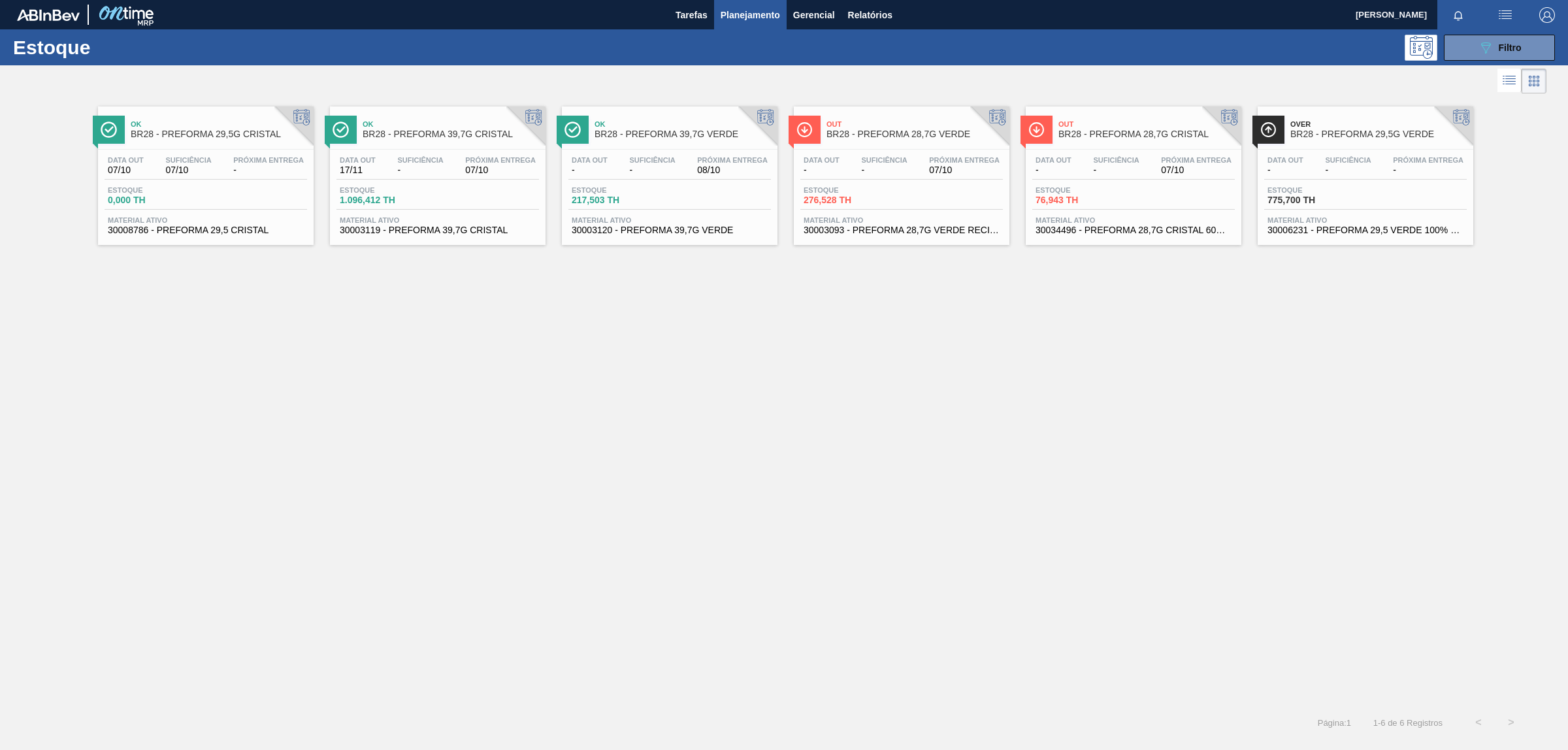
click at [688, 200] on div "Estoque 217,503 TH" at bounding box center [669, 198] width 202 height 23
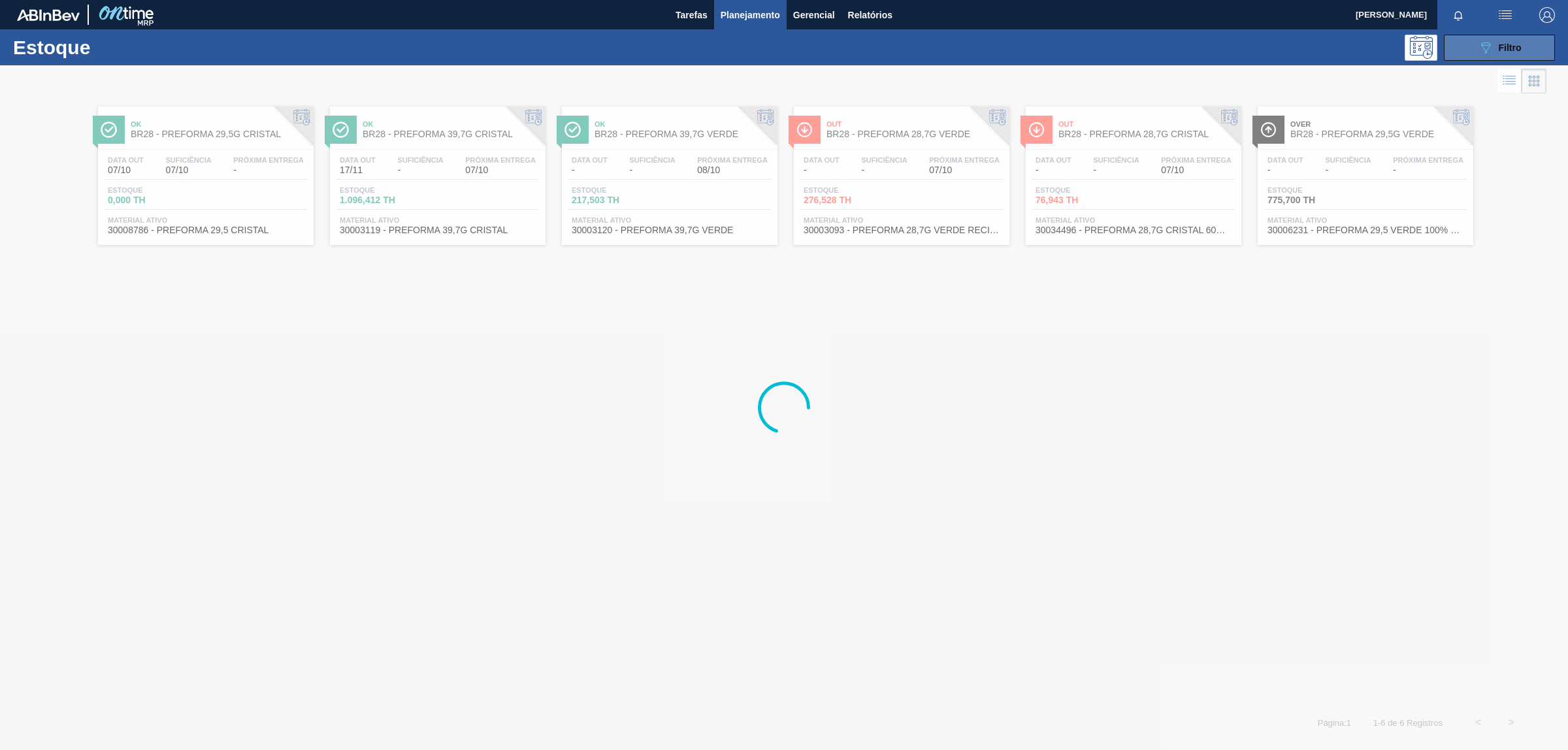
click at [1468, 59] on button "089F7B8B-B2A5-4AFE-B5C0-19BA573D28AC Filtro" at bounding box center [1499, 47] width 111 height 26
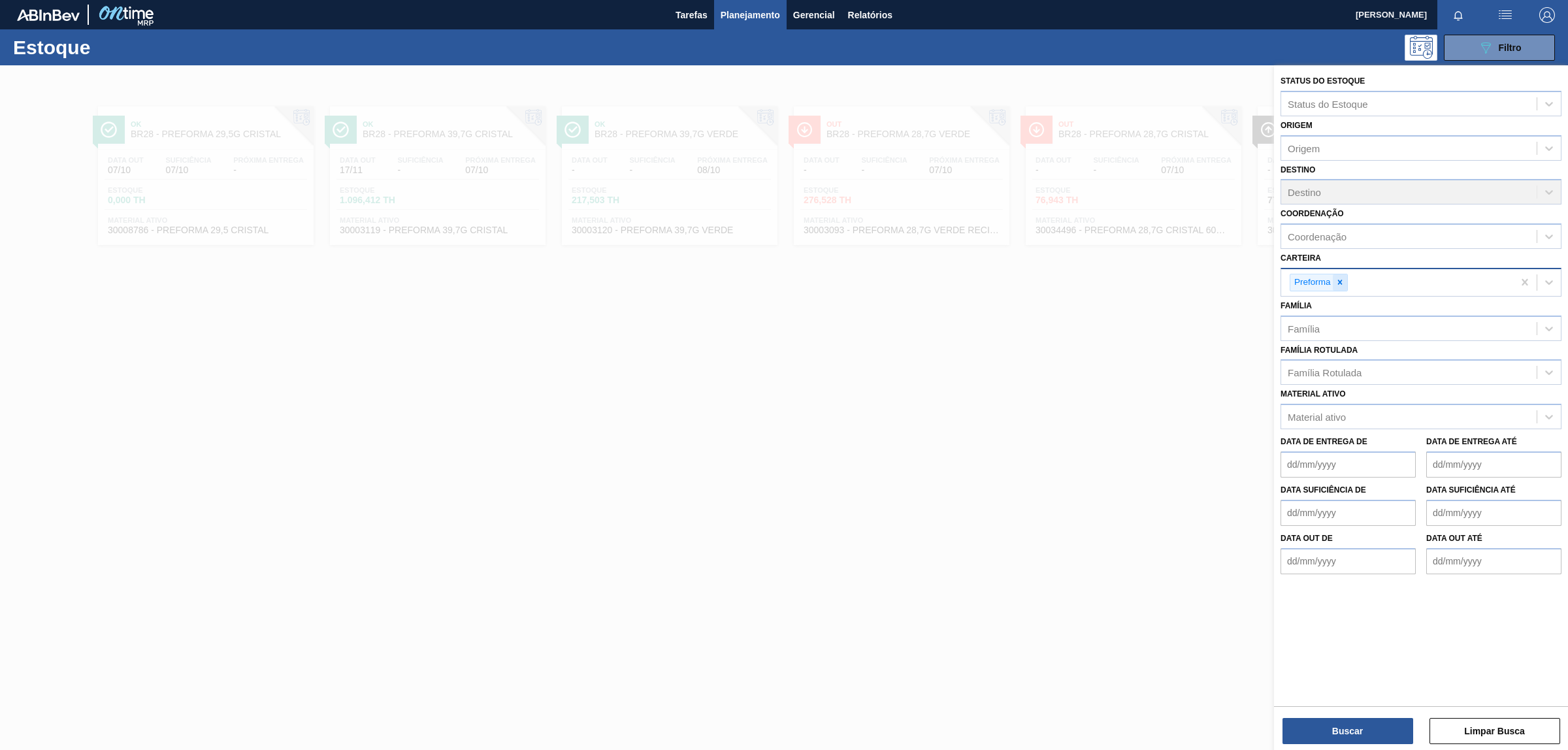
click at [1334, 276] on div at bounding box center [1340, 283] width 14 height 16
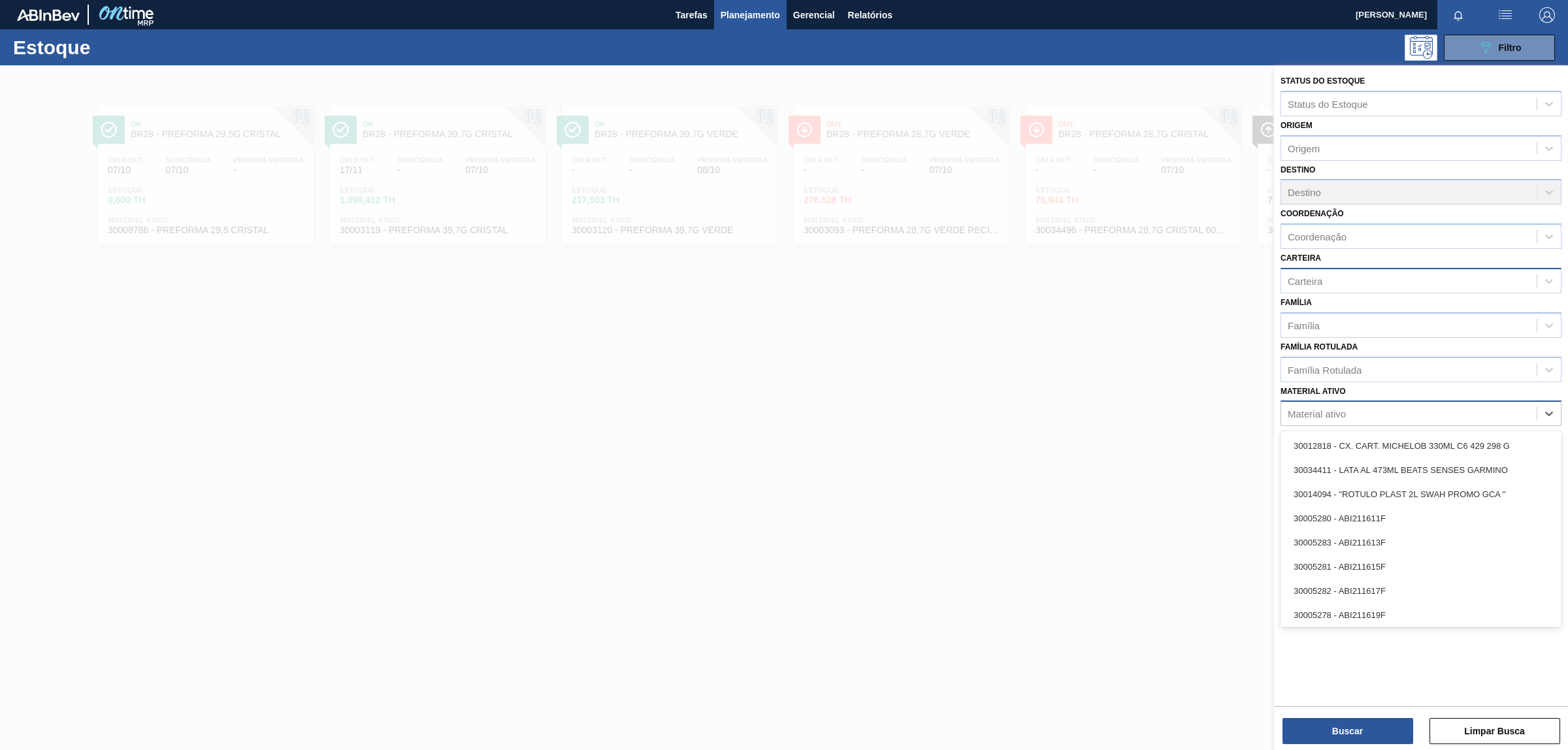
click at [1328, 414] on div "Material ativo" at bounding box center [1316, 414] width 58 height 11
paste ativo "30009359"
type ativo "30009359"
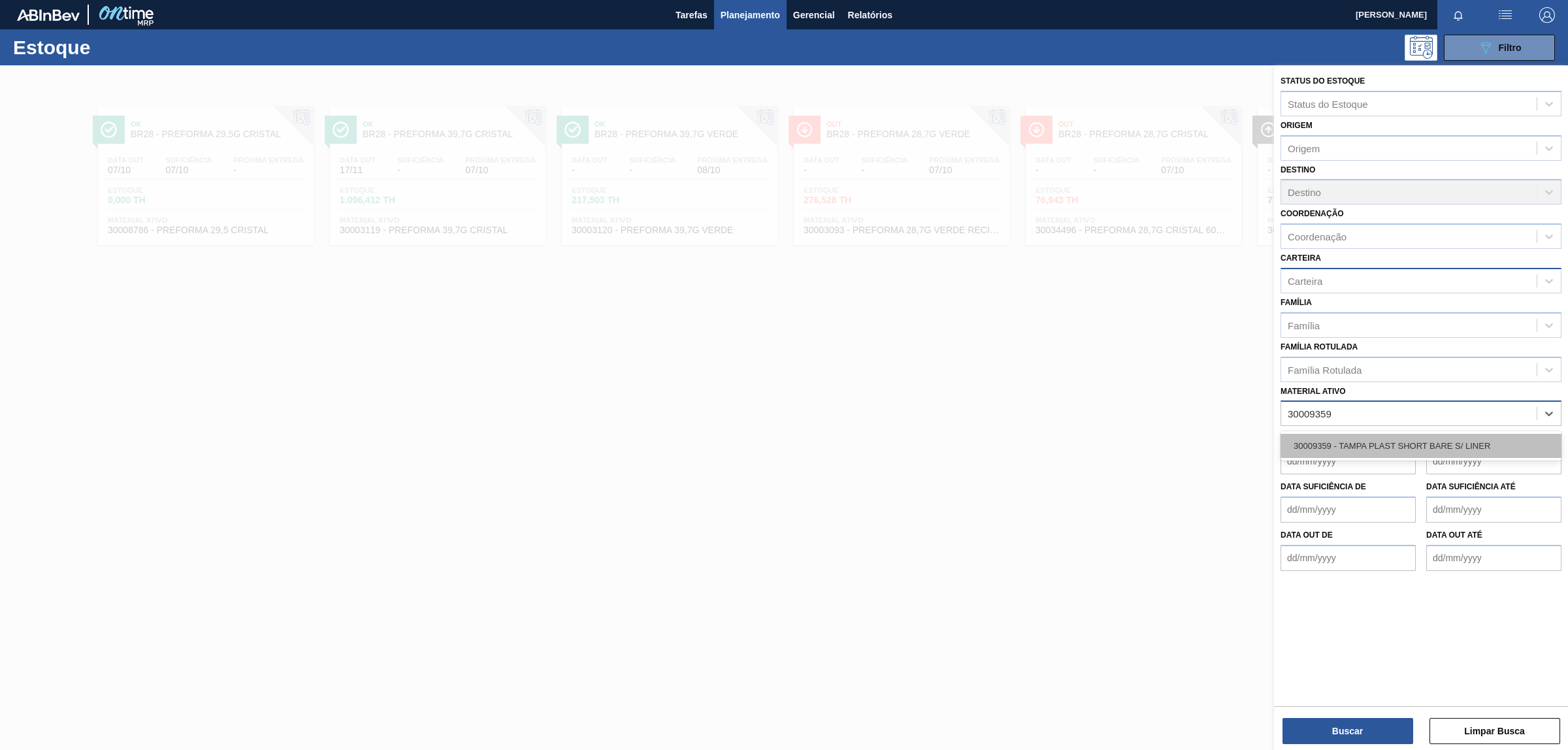
click at [1338, 441] on div "30009359 - TAMPA PLAST SHORT BARE S/ LINER" at bounding box center [1421, 445] width 281 height 24
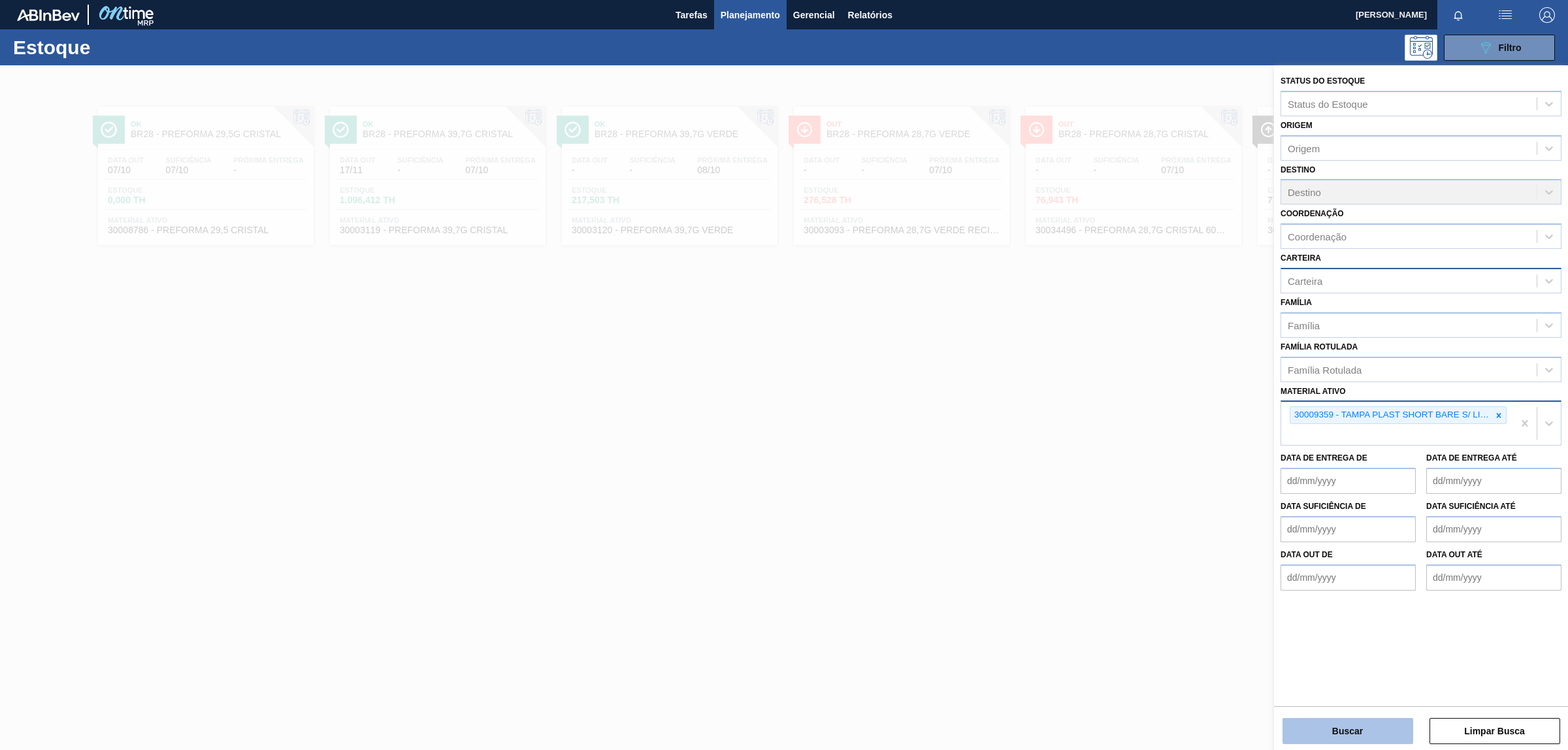
click at [1370, 739] on button "Buscar" at bounding box center [1348, 730] width 131 height 26
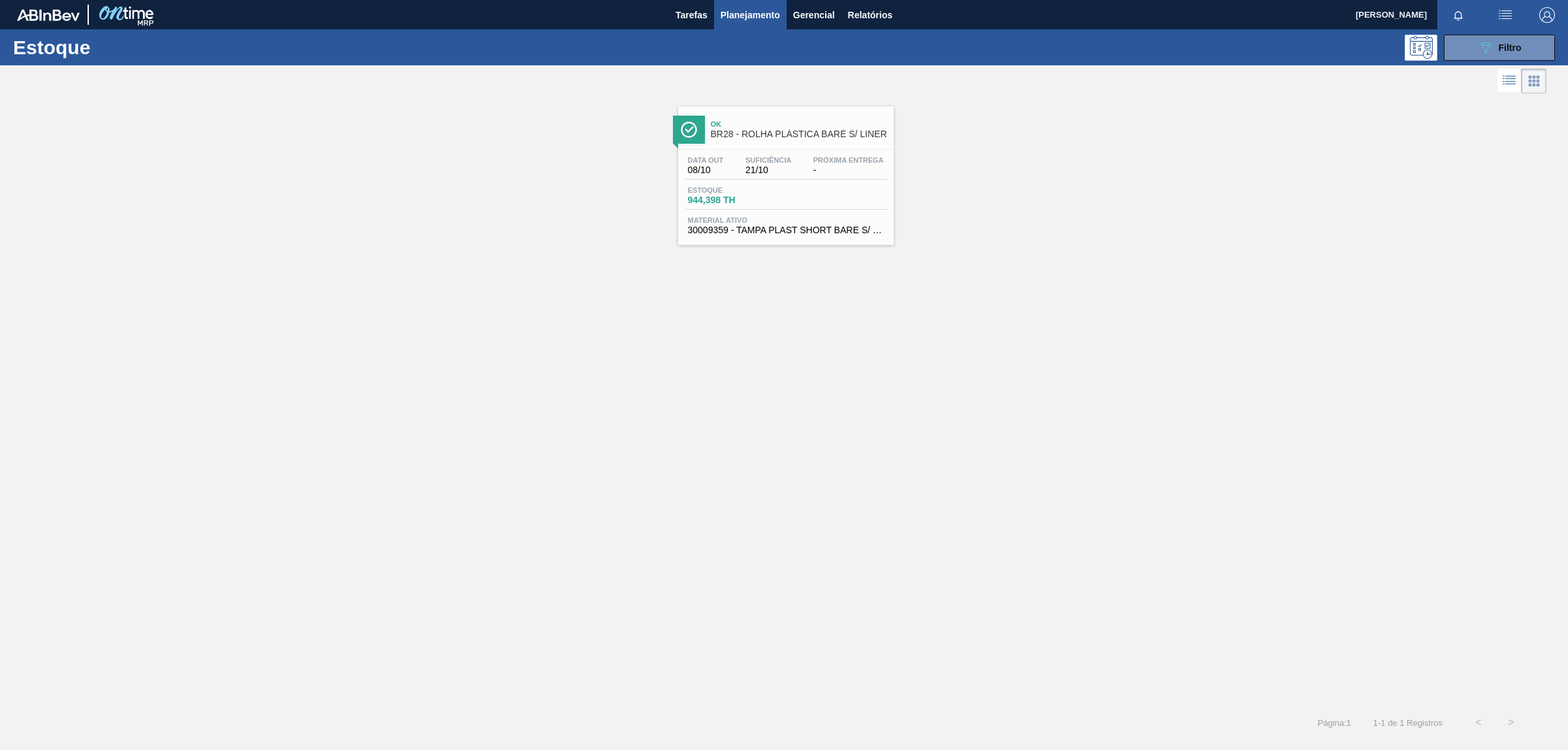
click at [799, 197] on div "Estoque 944,398 TH" at bounding box center [786, 198] width 202 height 23
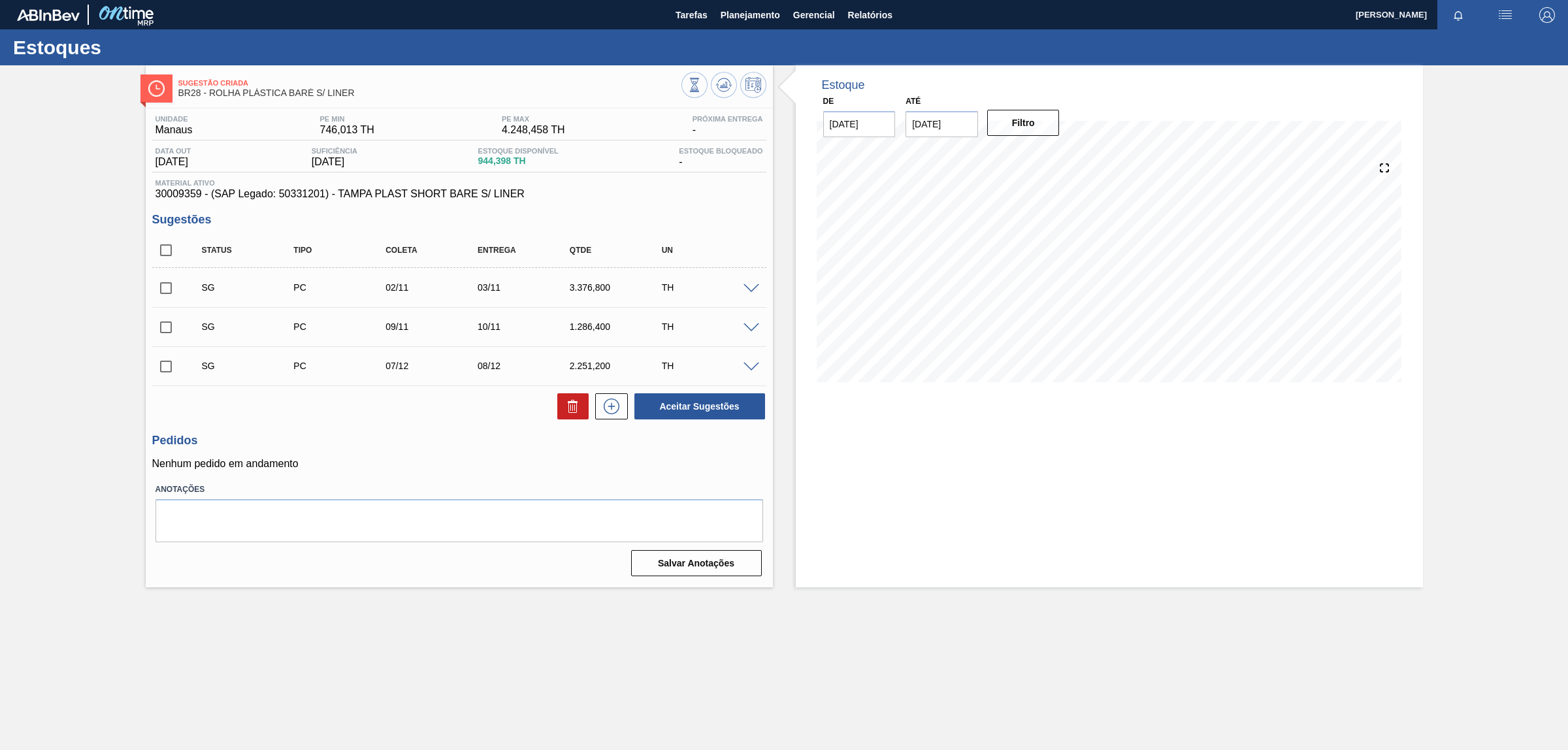
click at [181, 197] on span "30009359 - (SAP Legado: 50331201) - TAMPA PLAST SHORT BARE S/ LINER" at bounding box center [458, 194] width 607 height 12
copy span "30009359"
drag, startPoint x: 467, startPoint y: 189, endPoint x: 334, endPoint y: 196, distance: 133.2
click at [334, 196] on span "30009359 - (SAP Legado: 50331201) - TAMPA PLAST SHORT BARE S/ LINER" at bounding box center [458, 194] width 607 height 12
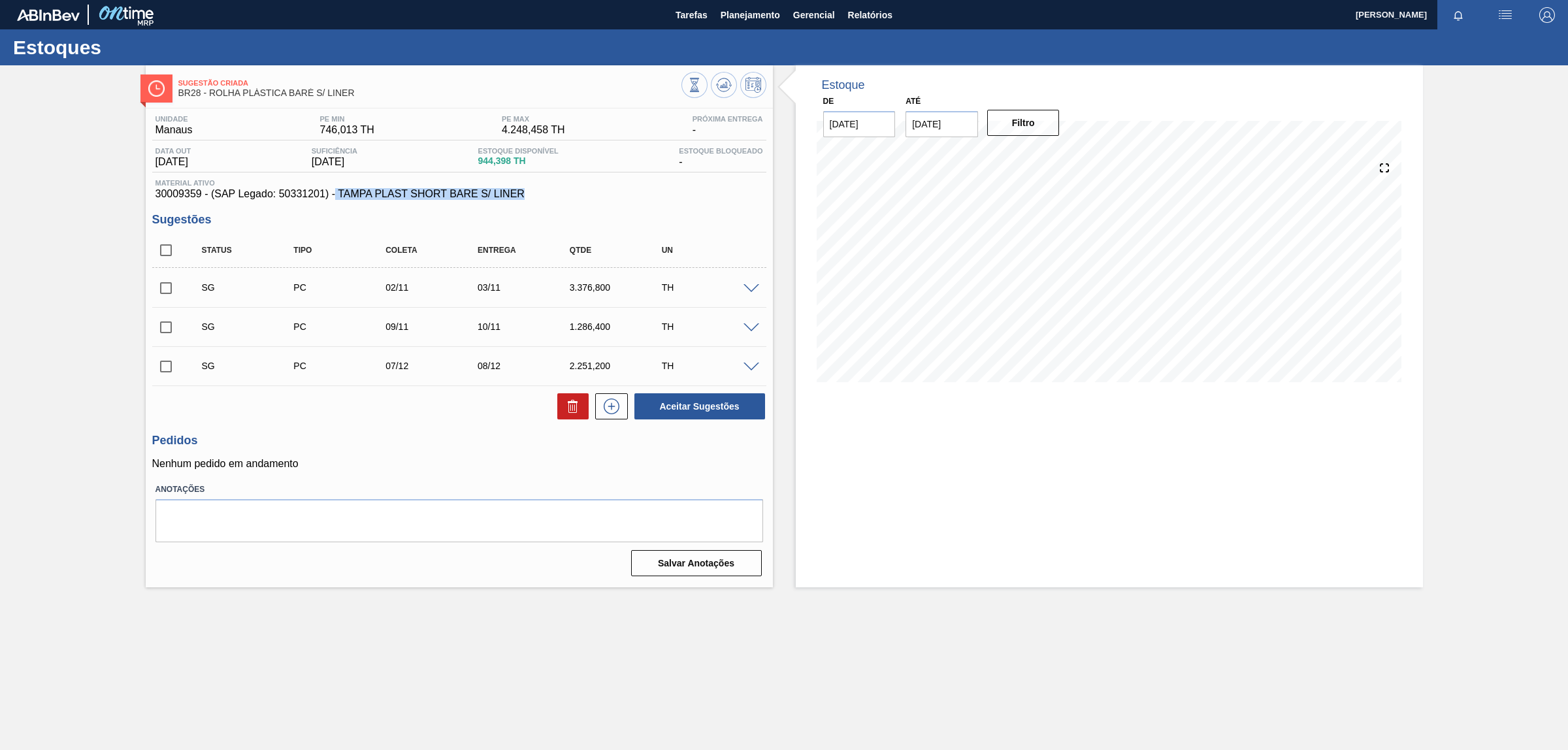
copy span "TAMPA PLAST SHORT BARE S/ LINER"
click at [185, 196] on span "30009359 - (SAP Legado: 50331201) - TAMPA PLAST SHORT BARE S/ LINER" at bounding box center [458, 194] width 607 height 12
copy span "30009359"
drag, startPoint x: 522, startPoint y: 198, endPoint x: 341, endPoint y: 200, distance: 181.0
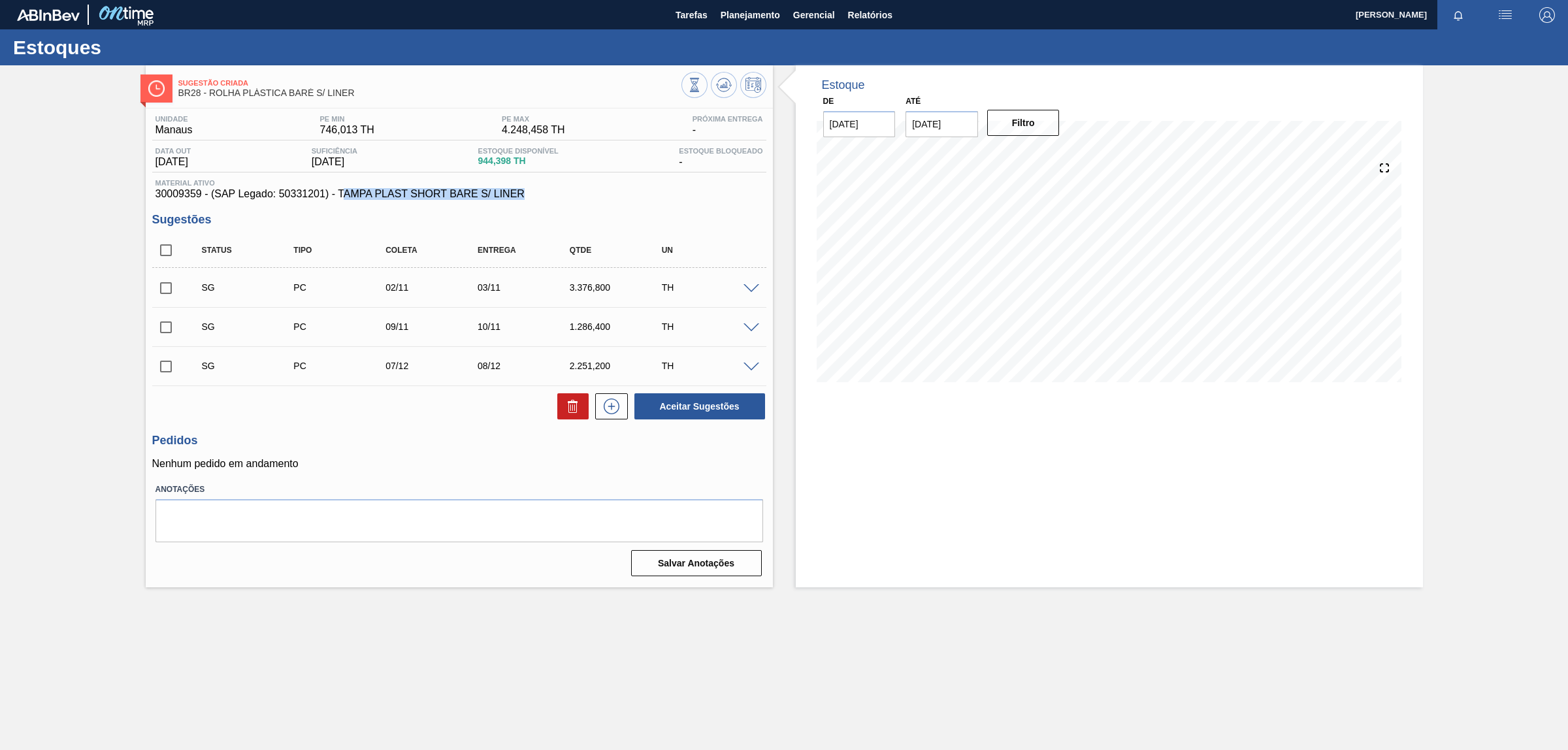
click at [341, 200] on span "30009359 - (SAP Legado: 50331201) - TAMPA PLAST SHORT BARE S/ LINER" at bounding box center [458, 194] width 607 height 12
copy span "AMPA PLAST SHORT BARE S/ LINER"
copy span "TAMPA PLAST SHORT BARE S/ LINER"
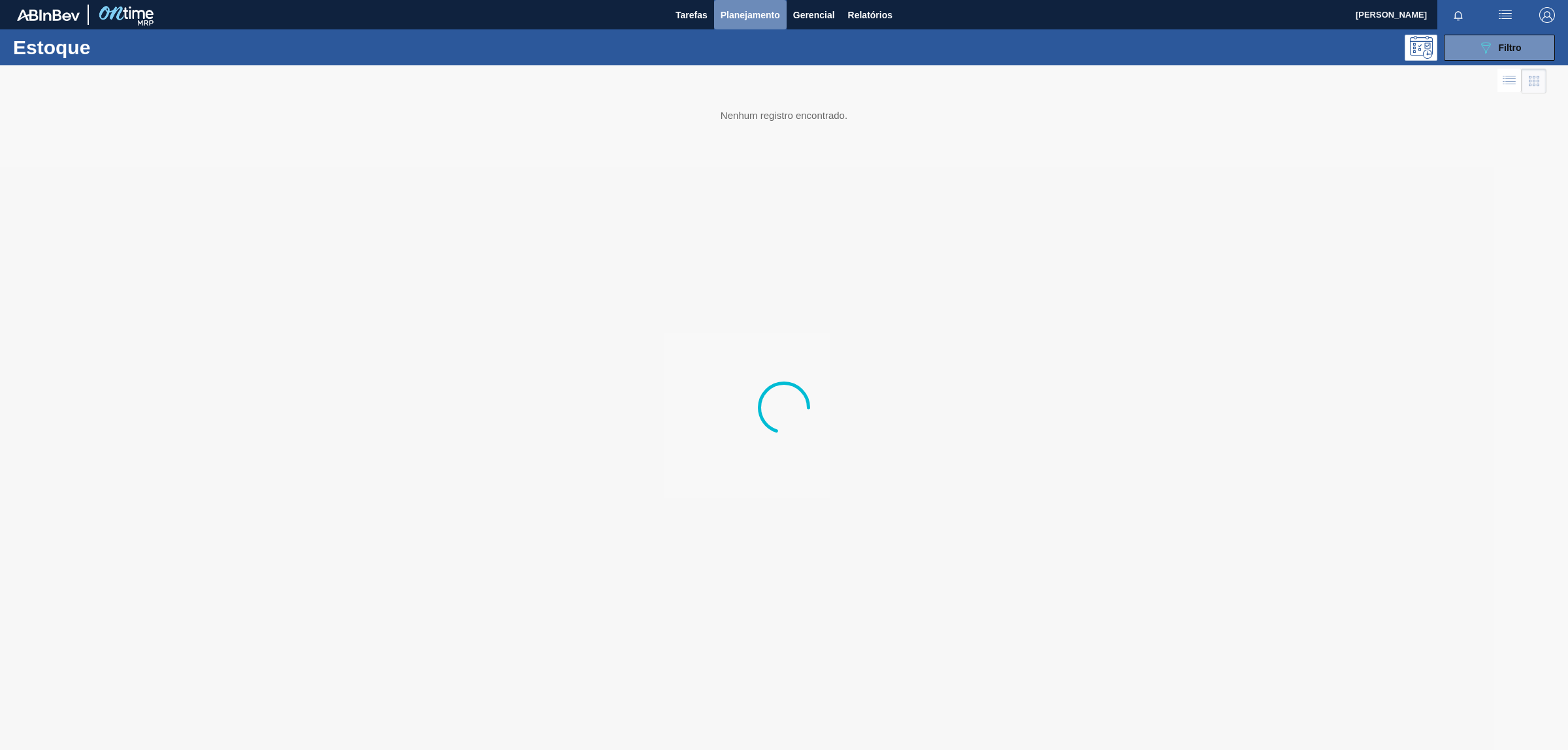
click at [730, 13] on span "Planejamento" at bounding box center [750, 15] width 60 height 16
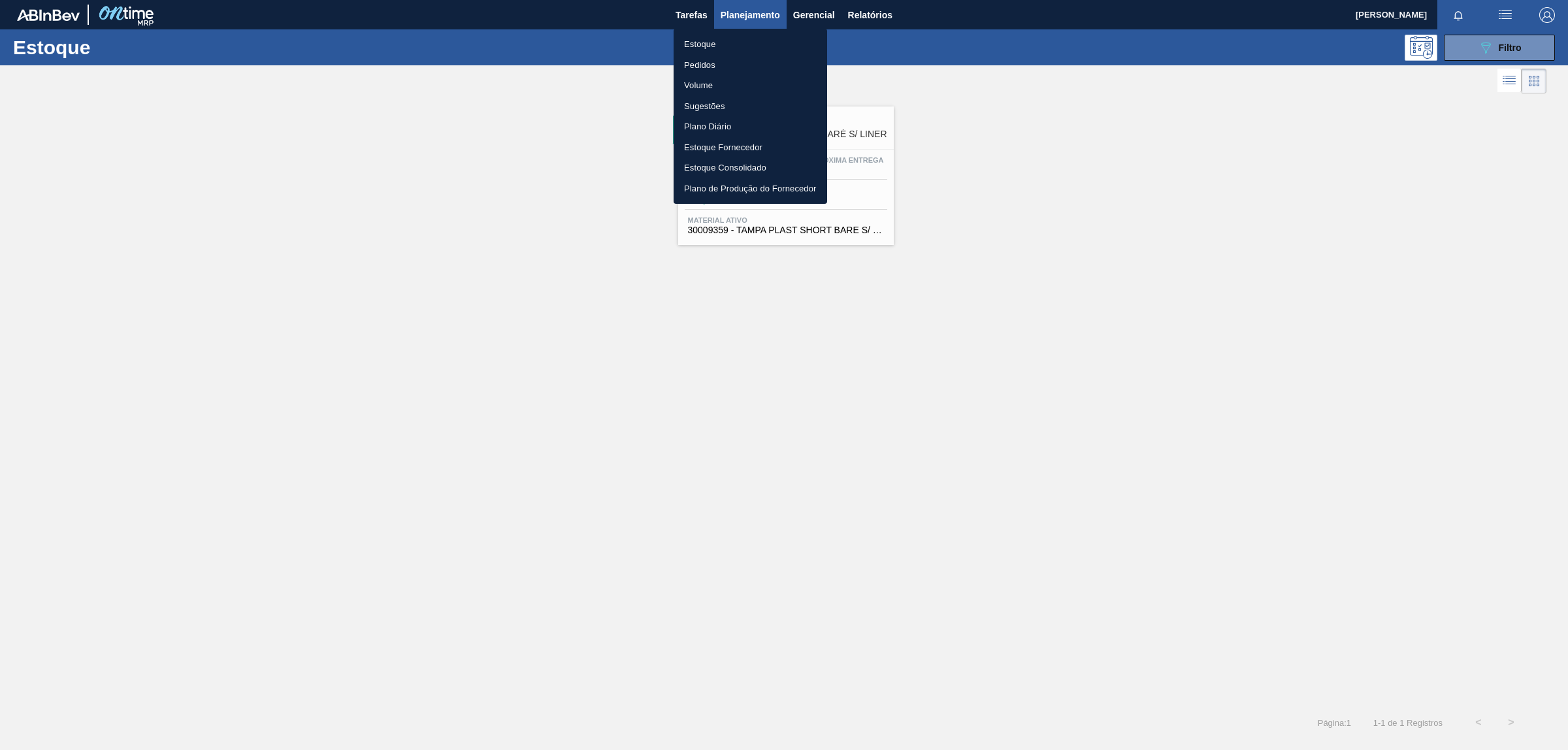
drag, startPoint x: 1539, startPoint y: 54, endPoint x: 1529, endPoint y: 61, distance: 12.2
click at [1539, 54] on div at bounding box center [784, 375] width 1568 height 750
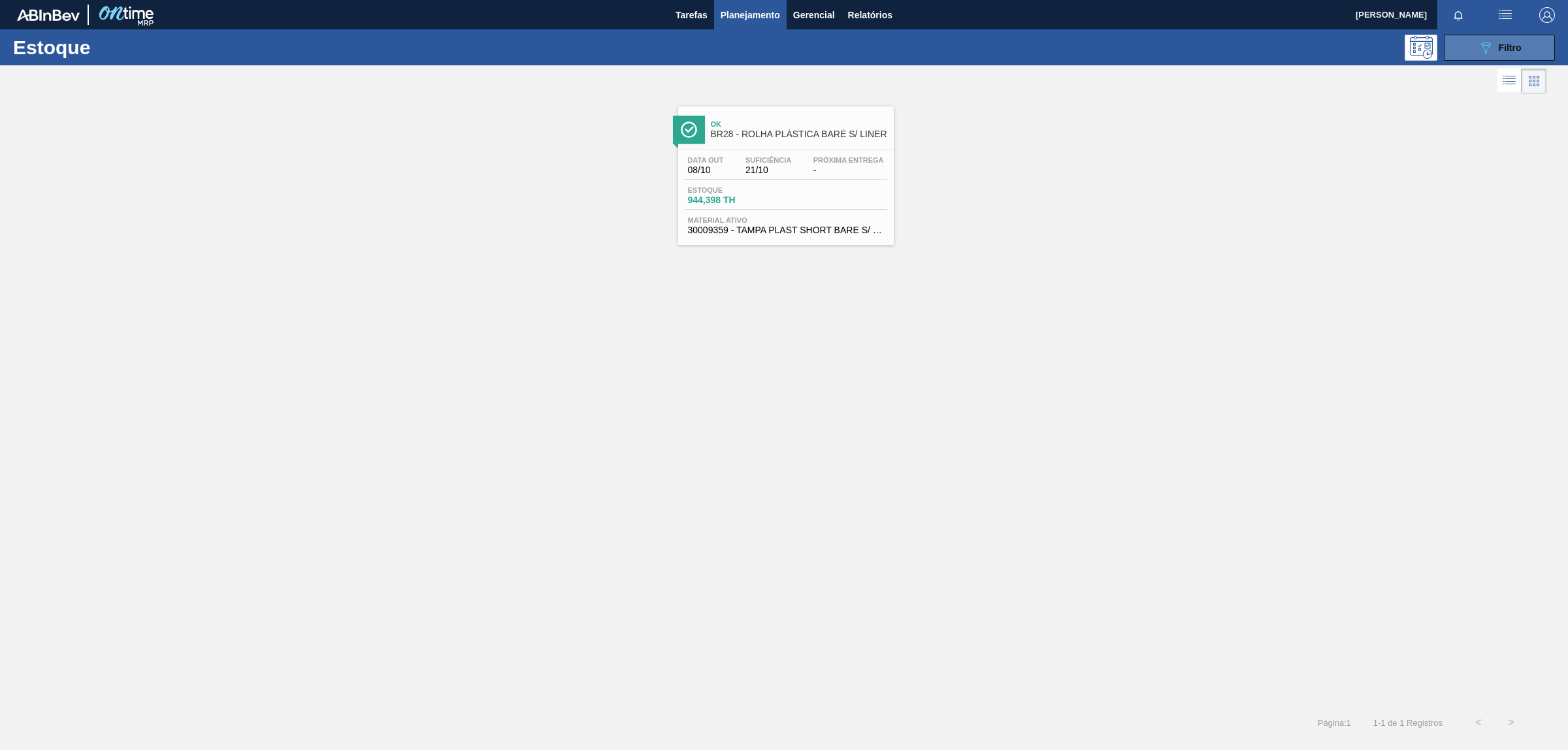
click at [1478, 49] on icon "089F7B8B-B2A5-4AFE-B5C0-19BA573D28AC" at bounding box center [1486, 48] width 16 height 16
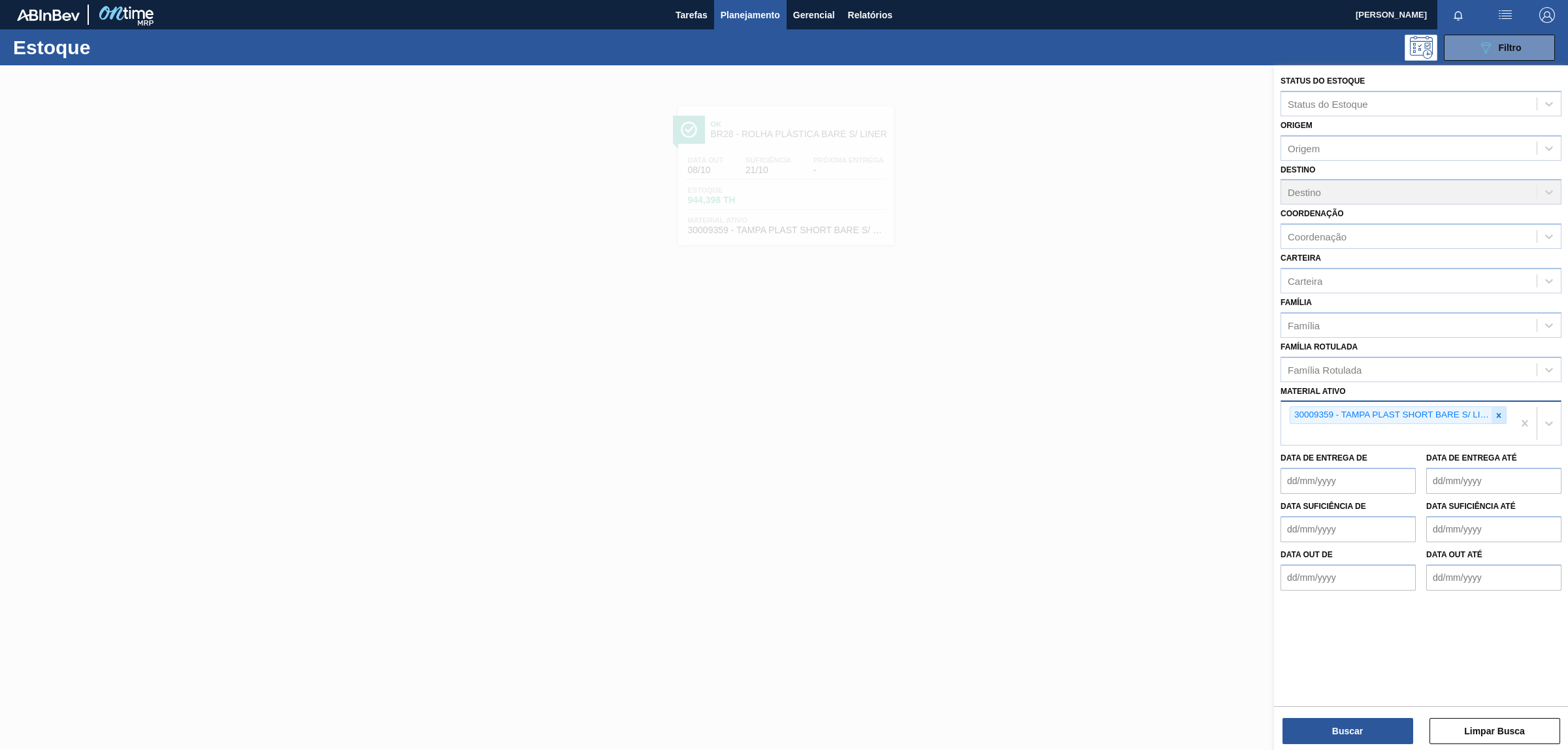
click at [1497, 411] on icon at bounding box center [1498, 416] width 9 height 9
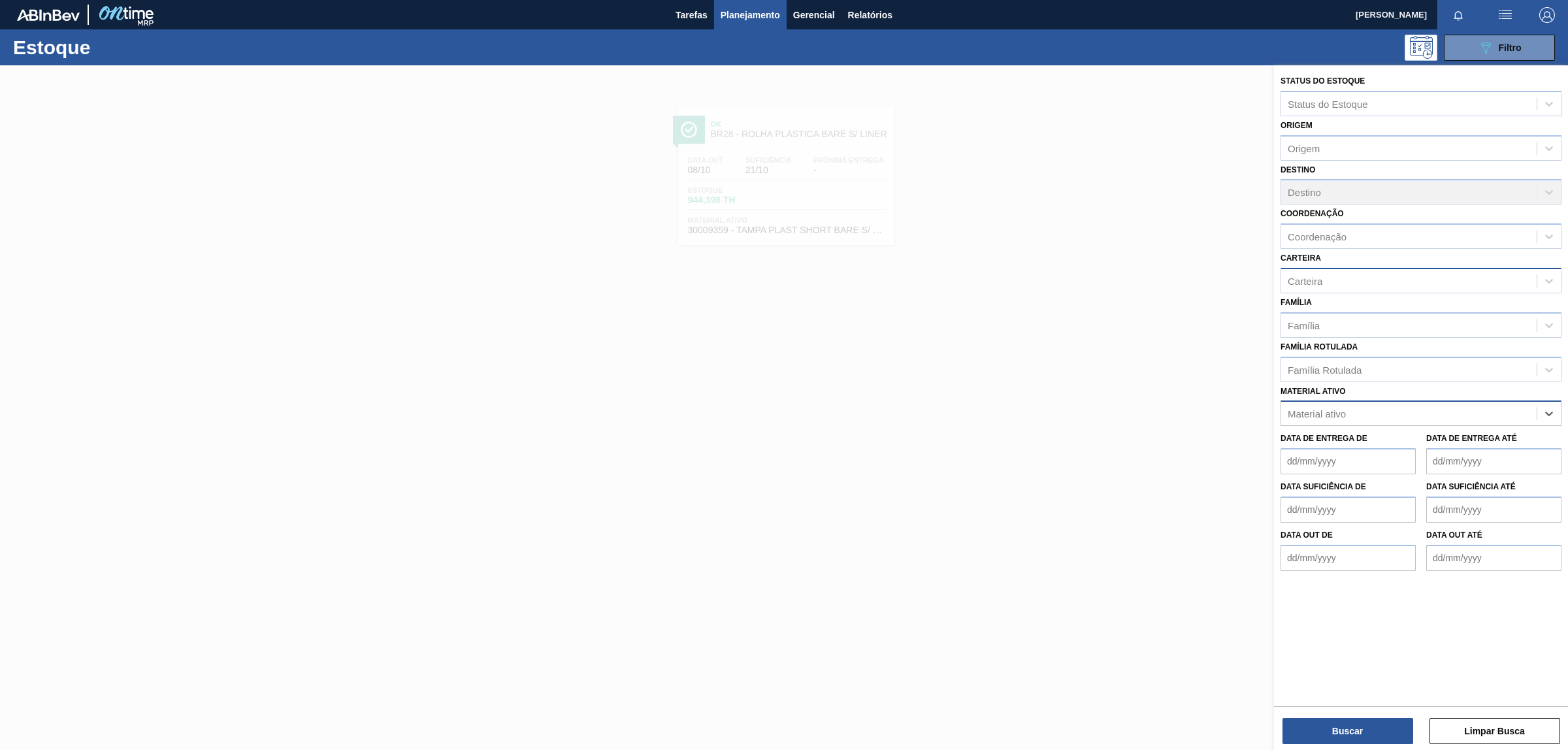
click at [1316, 275] on div "Carteira" at bounding box center [1305, 280] width 35 height 11
type input "pref"
click at [1315, 301] on div "Preforma" at bounding box center [1421, 313] width 281 height 24
click at [1338, 720] on button "Buscar" at bounding box center [1348, 730] width 131 height 26
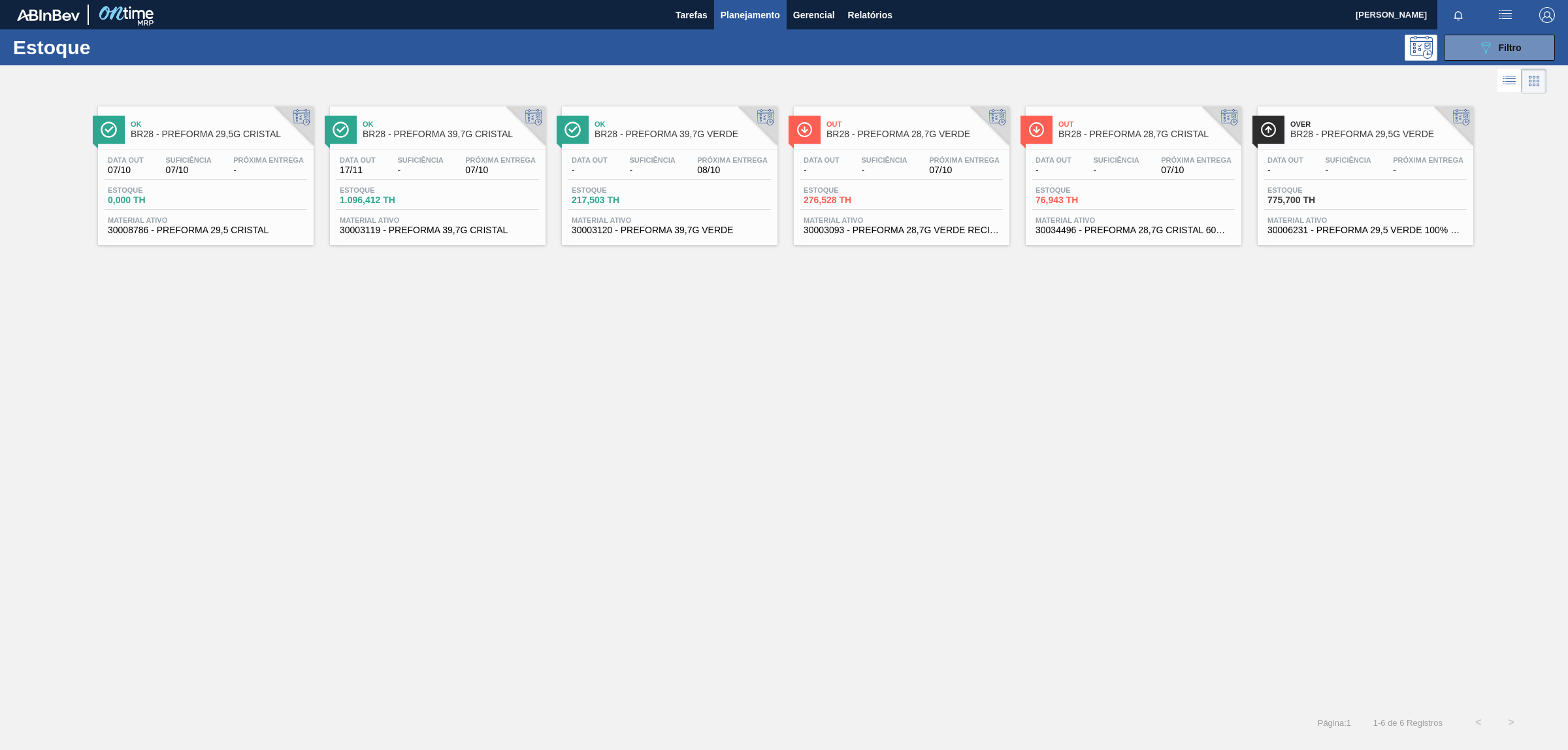
click at [631, 201] on span "217,503 TH" at bounding box center [617, 200] width 92 height 10
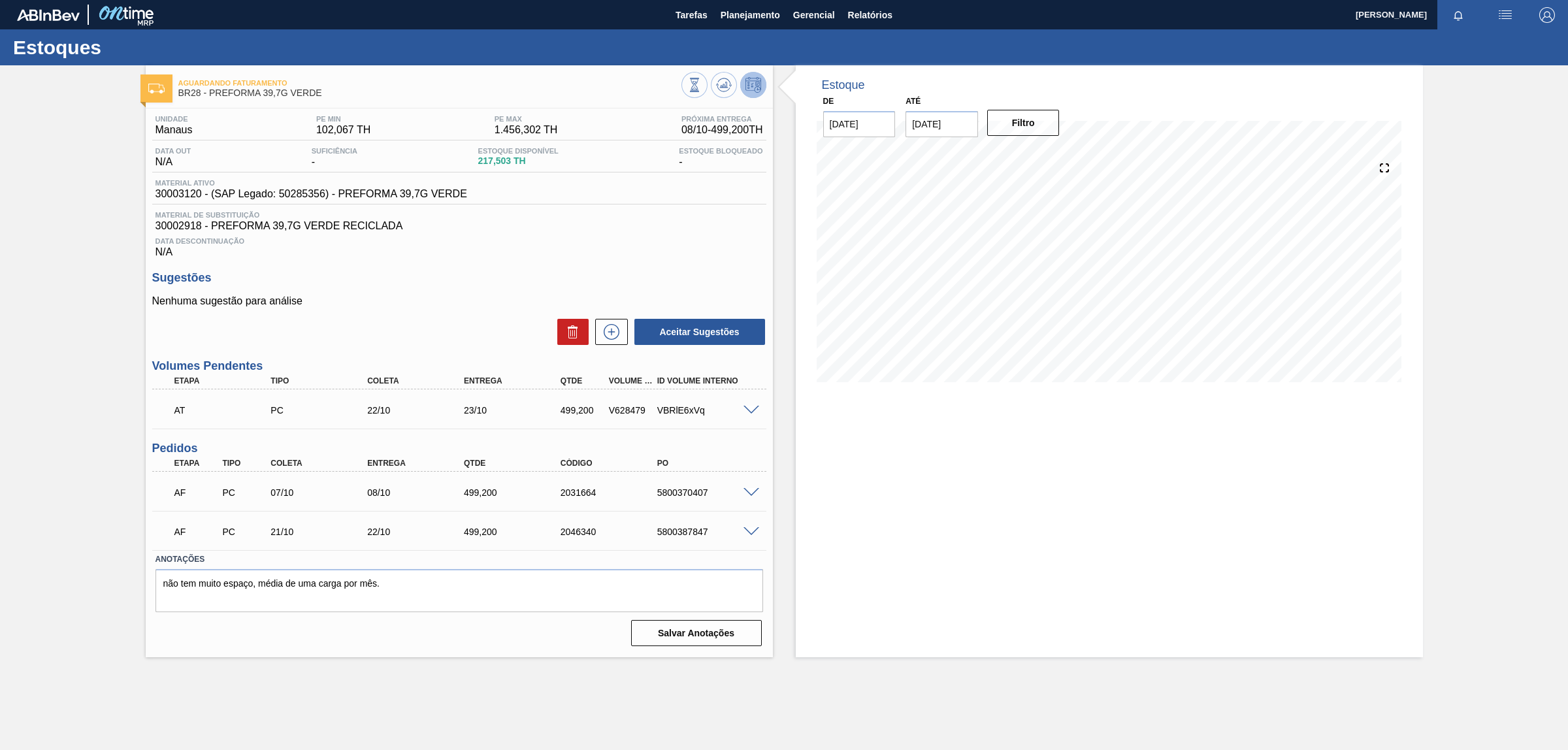
click at [181, 194] on span "30003120 - (SAP Legado: 50285356) - PREFORMA 39,7G VERDE" at bounding box center [310, 194] width 311 height 12
copy span "30003120"
